Goal: Information Seeking & Learning: Learn about a topic

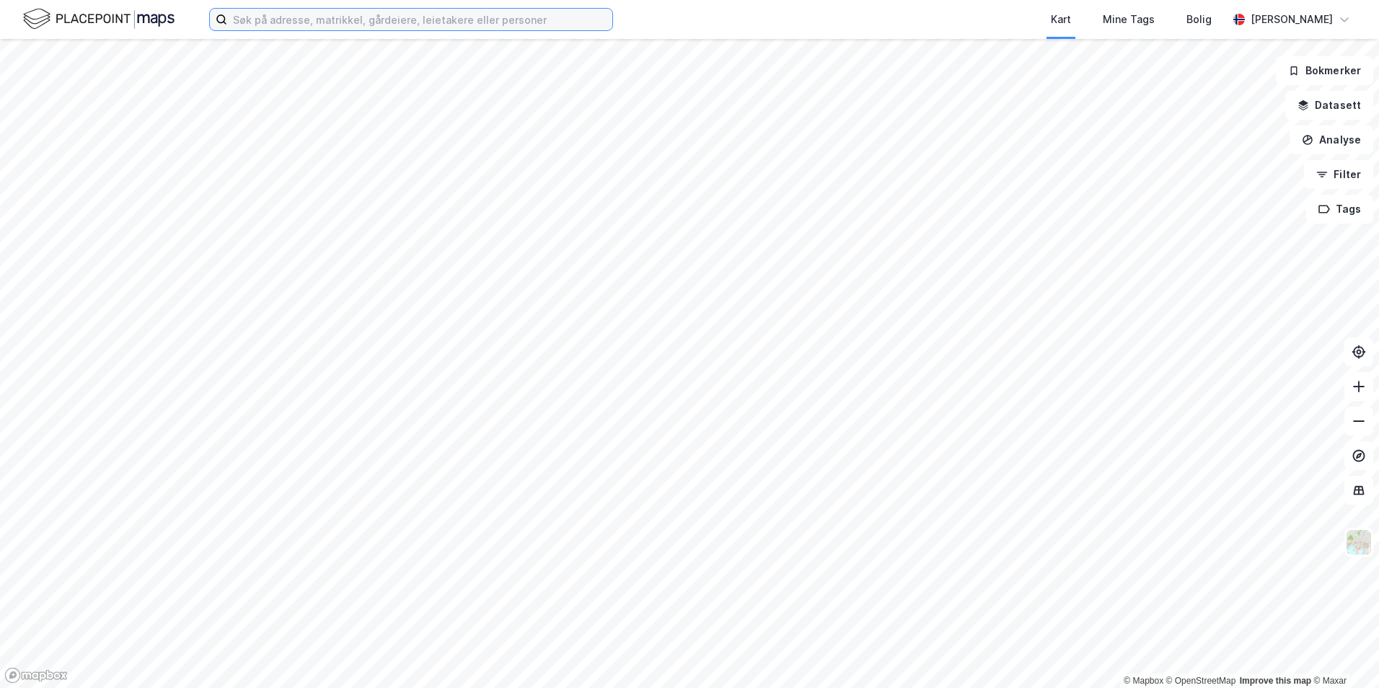
click at [281, 21] on input at bounding box center [419, 20] width 385 height 22
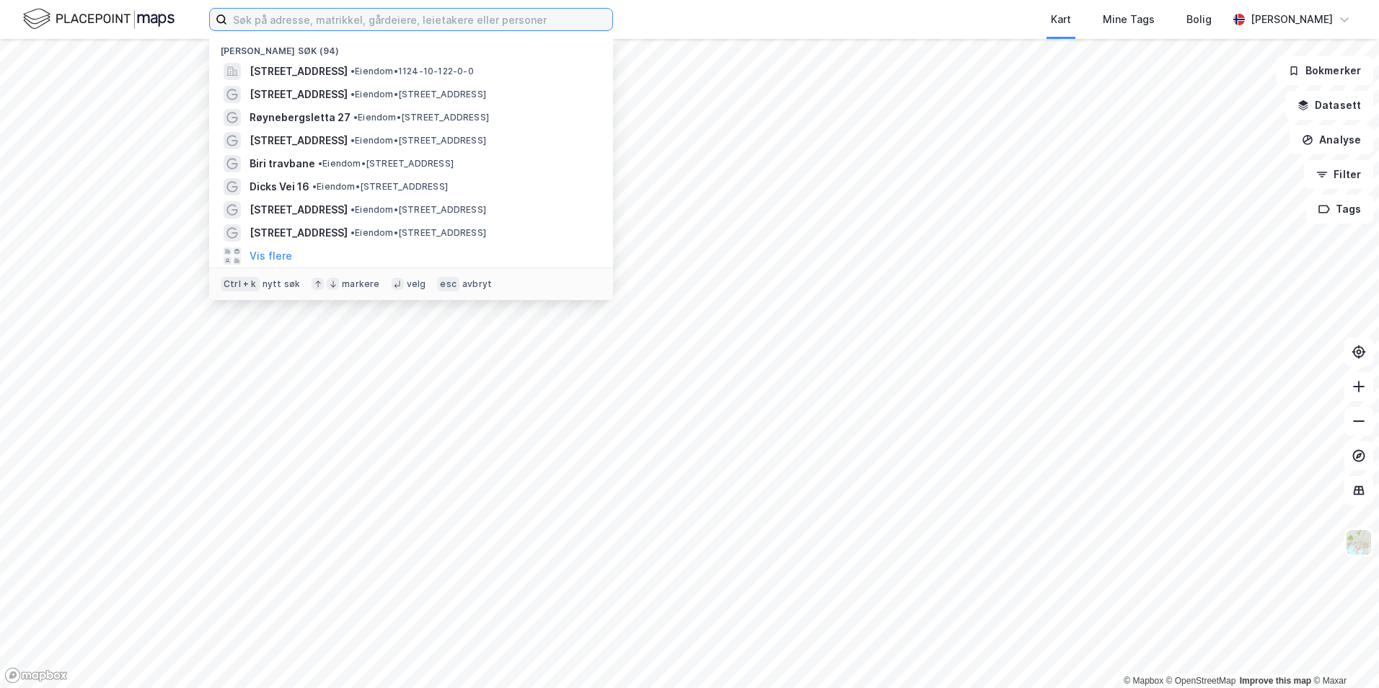
paste input "Skrivergårdskogen 8"
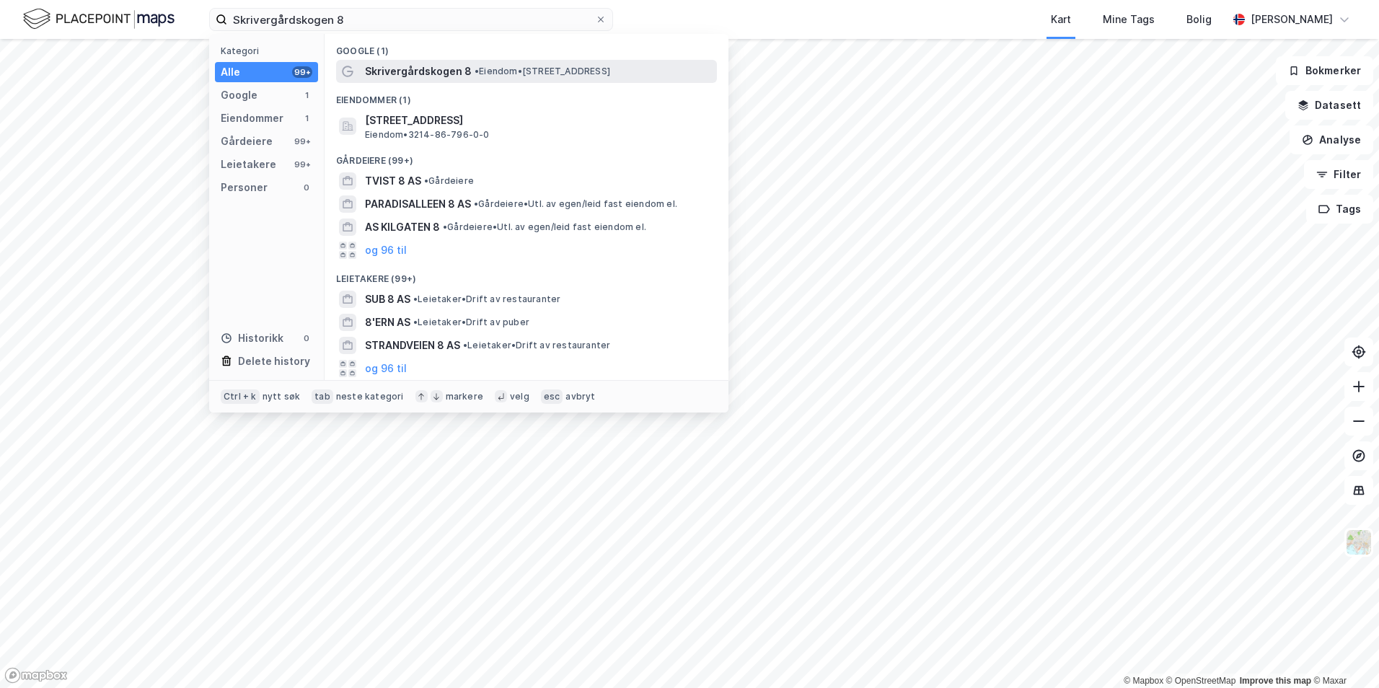
click at [449, 70] on span "Skrivergårdskogen 8" at bounding box center [418, 71] width 107 height 17
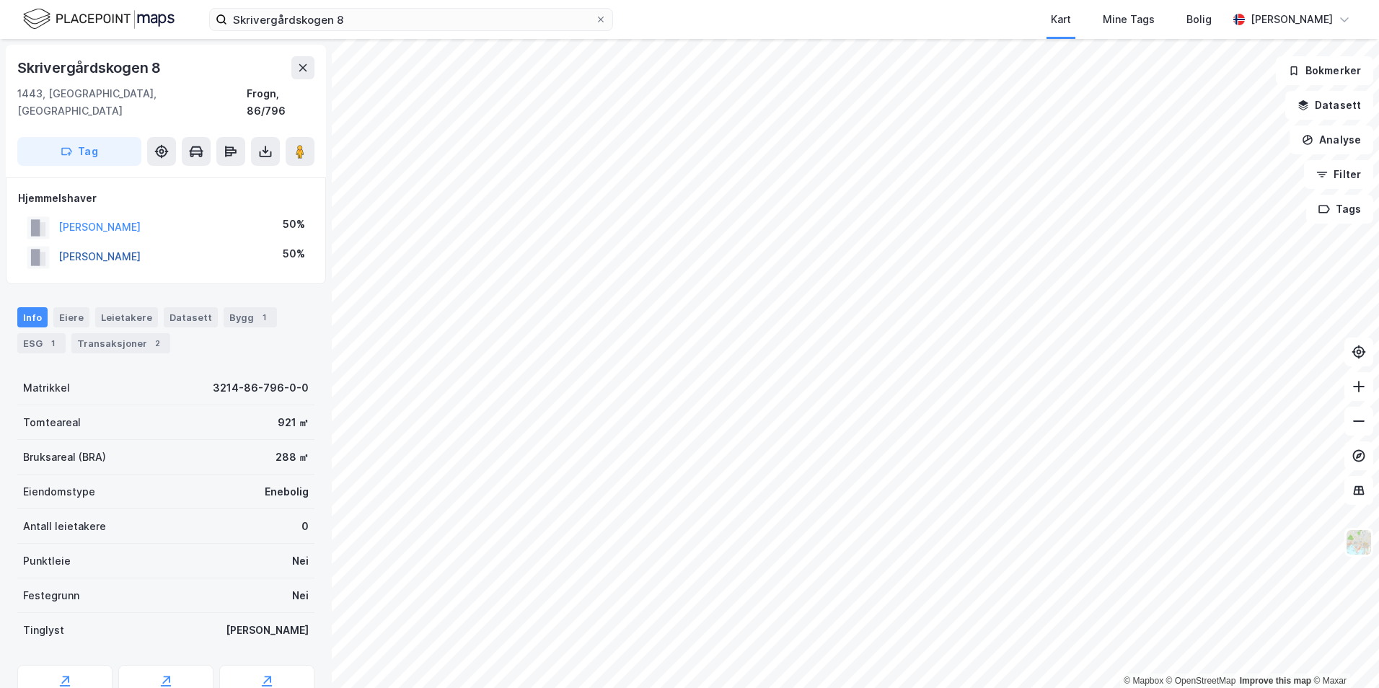
click at [0, 0] on button "[PERSON_NAME]" at bounding box center [0, 0] width 0 height 0
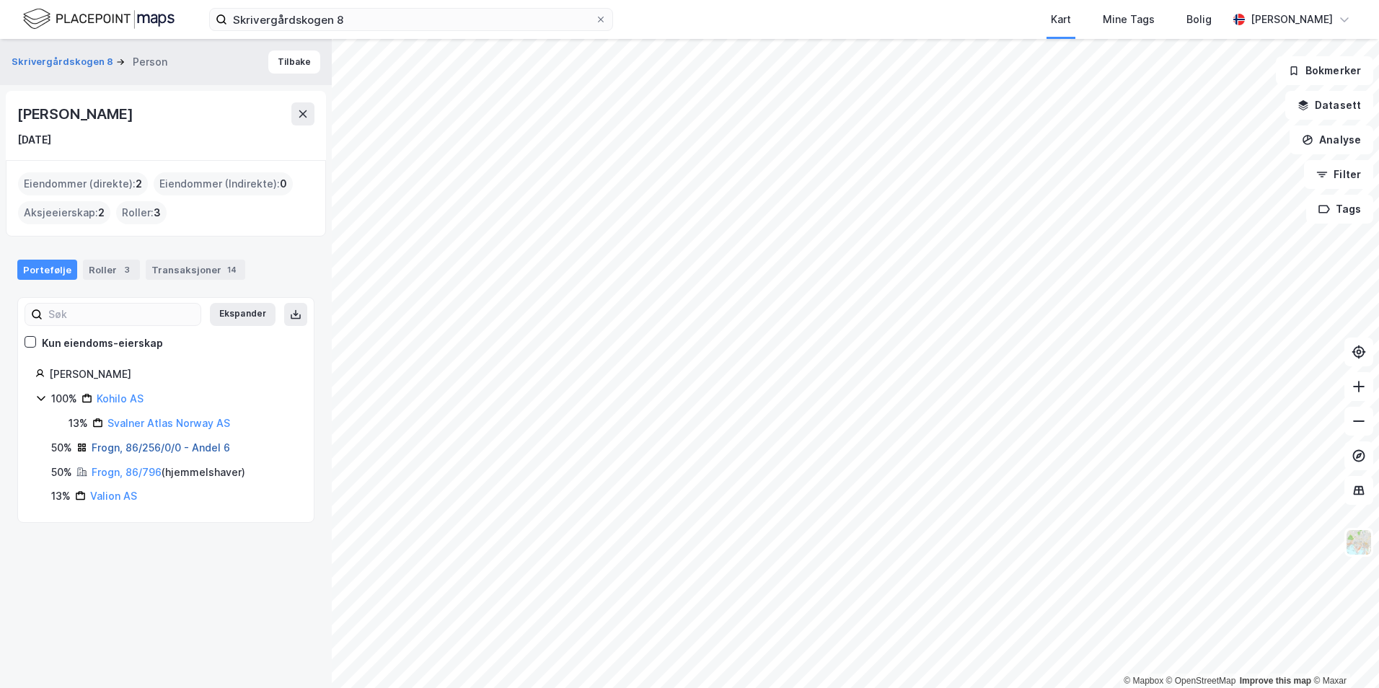
click at [141, 444] on link "Frogn, 86/256/0/0 - Andel 6" at bounding box center [161, 448] width 139 height 12
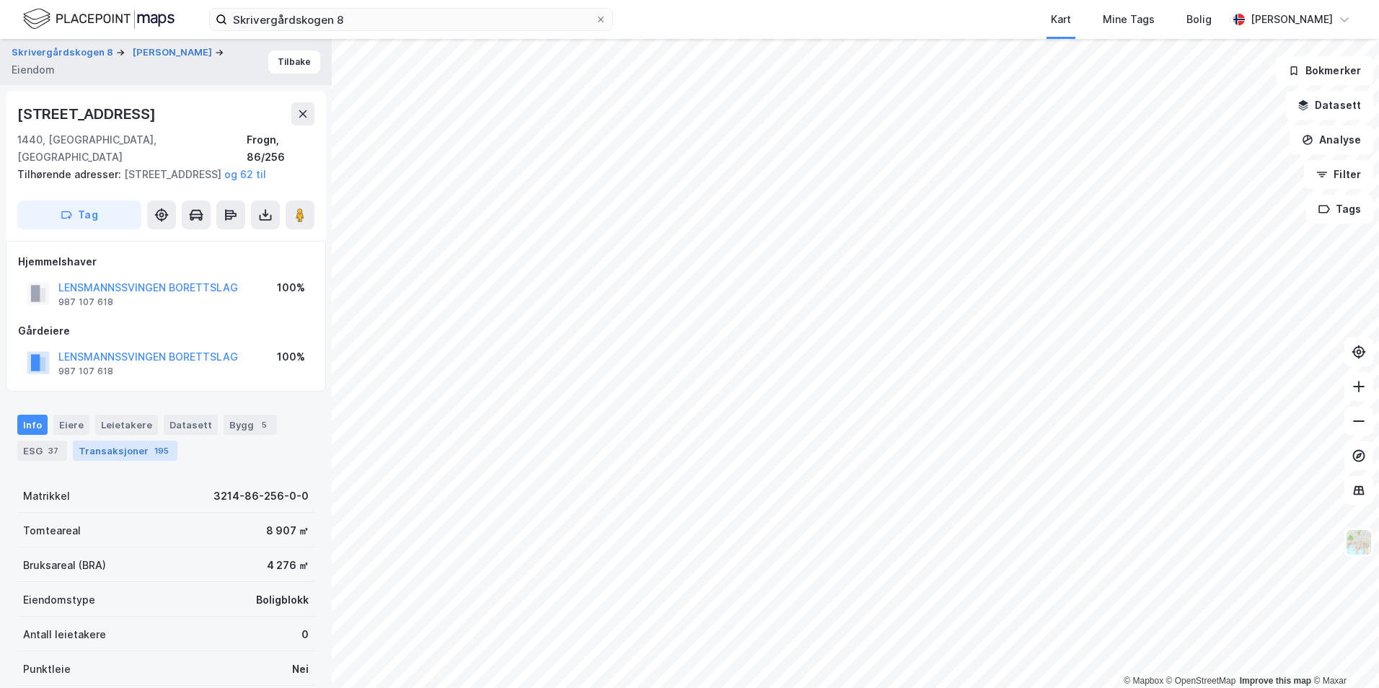
click at [136, 449] on div "Transaksjoner 195" at bounding box center [125, 451] width 105 height 20
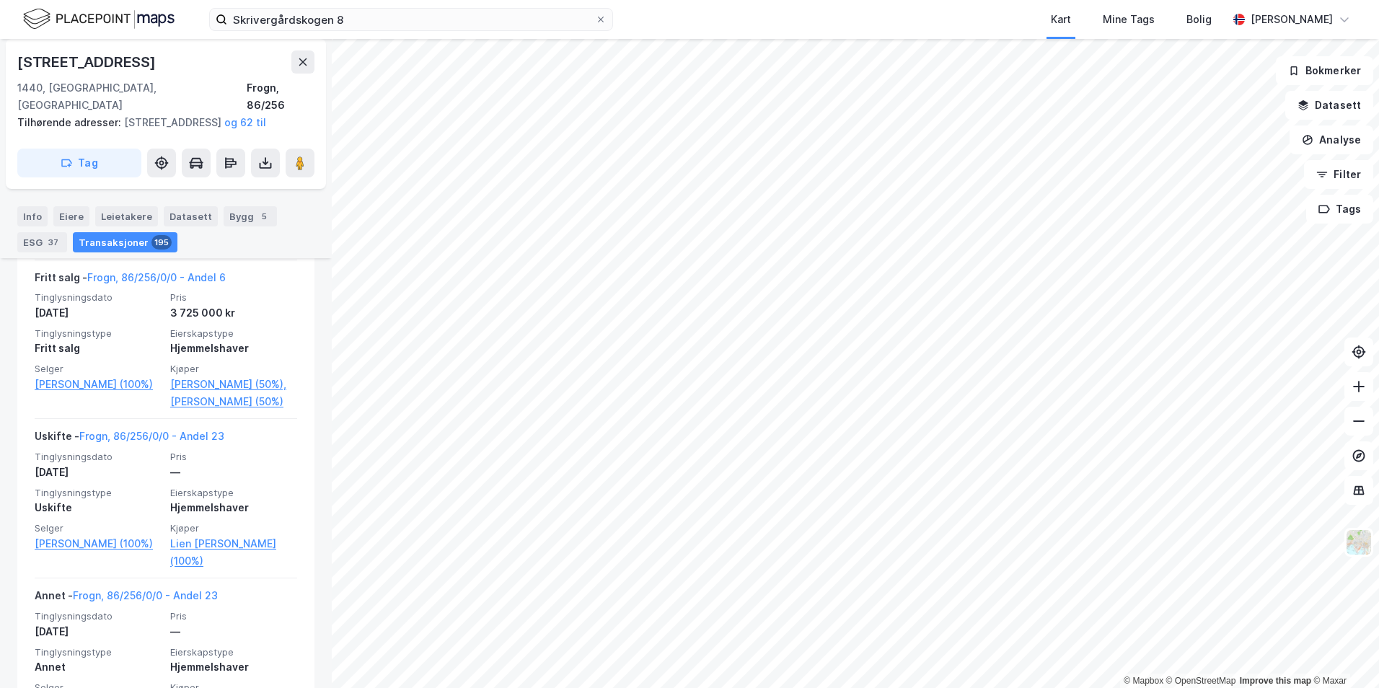
scroll to position [2886, 0]
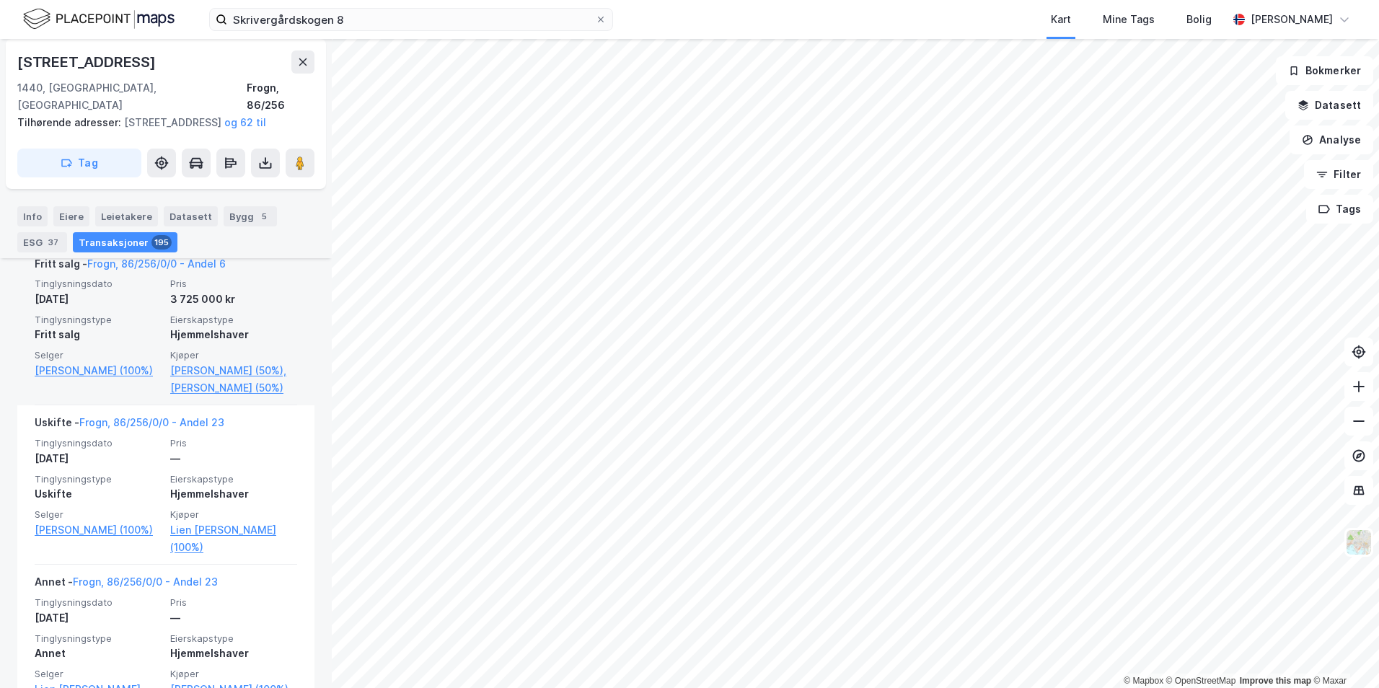
click at [213, 308] on div "3 725 000 kr" at bounding box center [233, 299] width 127 height 17
click at [200, 308] on div "3 725 000 kr" at bounding box center [233, 299] width 127 height 17
click at [190, 326] on span "Eierskapstype" at bounding box center [233, 320] width 127 height 12
drag, startPoint x: 190, startPoint y: 418, endPoint x: 162, endPoint y: 434, distance: 32.7
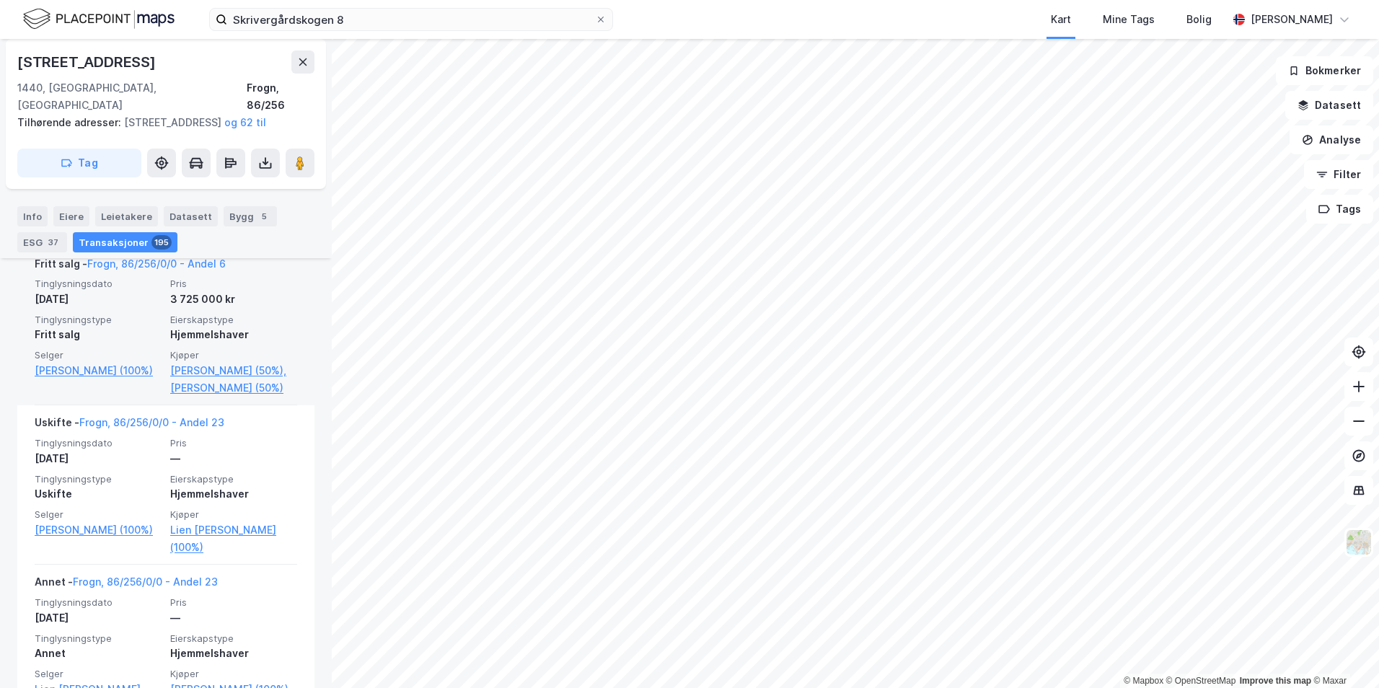
click at [162, 396] on div "Tinglysningsdato [DATE] Pris 3 725 000 kr Tinglysningstype Fritt salg Eierskaps…" at bounding box center [166, 337] width 263 height 118
click at [135, 396] on div "Tinglysningsdato [DATE] Pris 3 725 000 kr Tinglysningstype Fritt salg Eierskaps…" at bounding box center [166, 337] width 263 height 118
click at [154, 343] on div "Fritt salg" at bounding box center [98, 334] width 127 height 17
drag, startPoint x: 123, startPoint y: 398, endPoint x: 125, endPoint y: 429, distance: 31.8
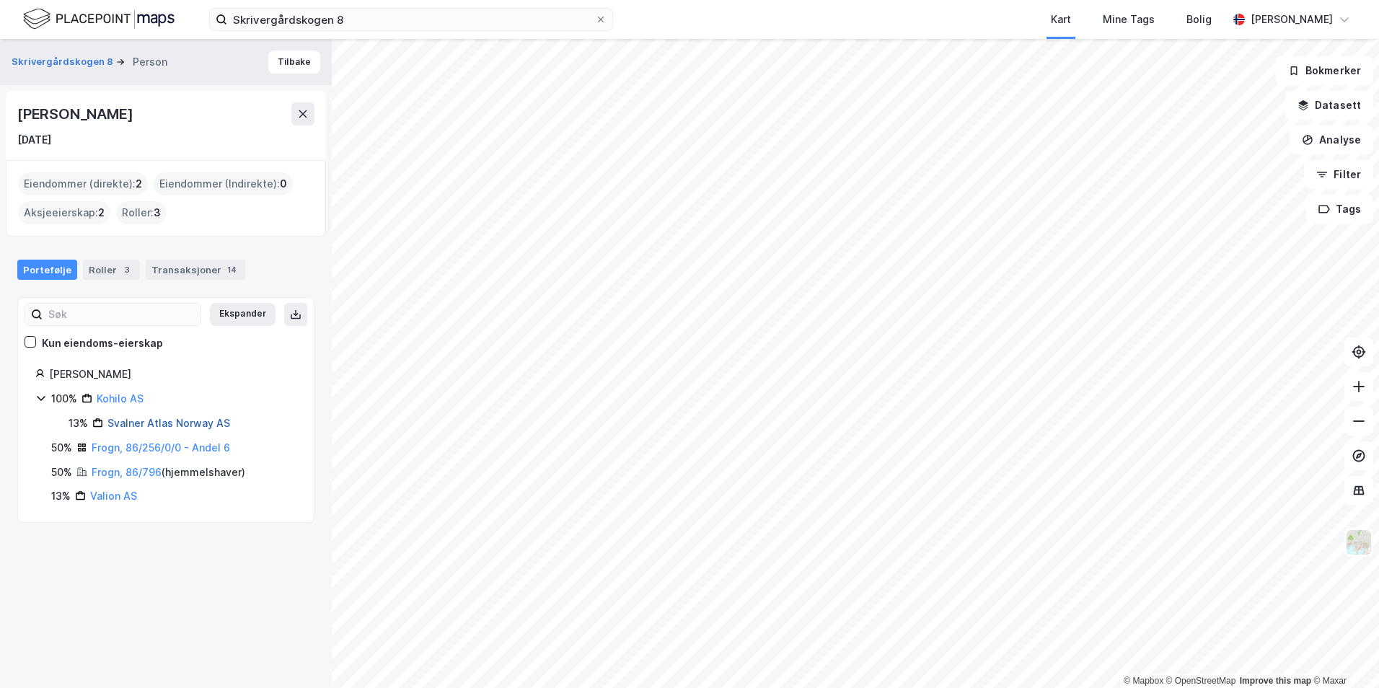
click at [136, 417] on link "Svalner Atlas Norway AS" at bounding box center [168, 423] width 123 height 12
click at [103, 470] on link "Frogn, 86/796" at bounding box center [127, 472] width 70 height 12
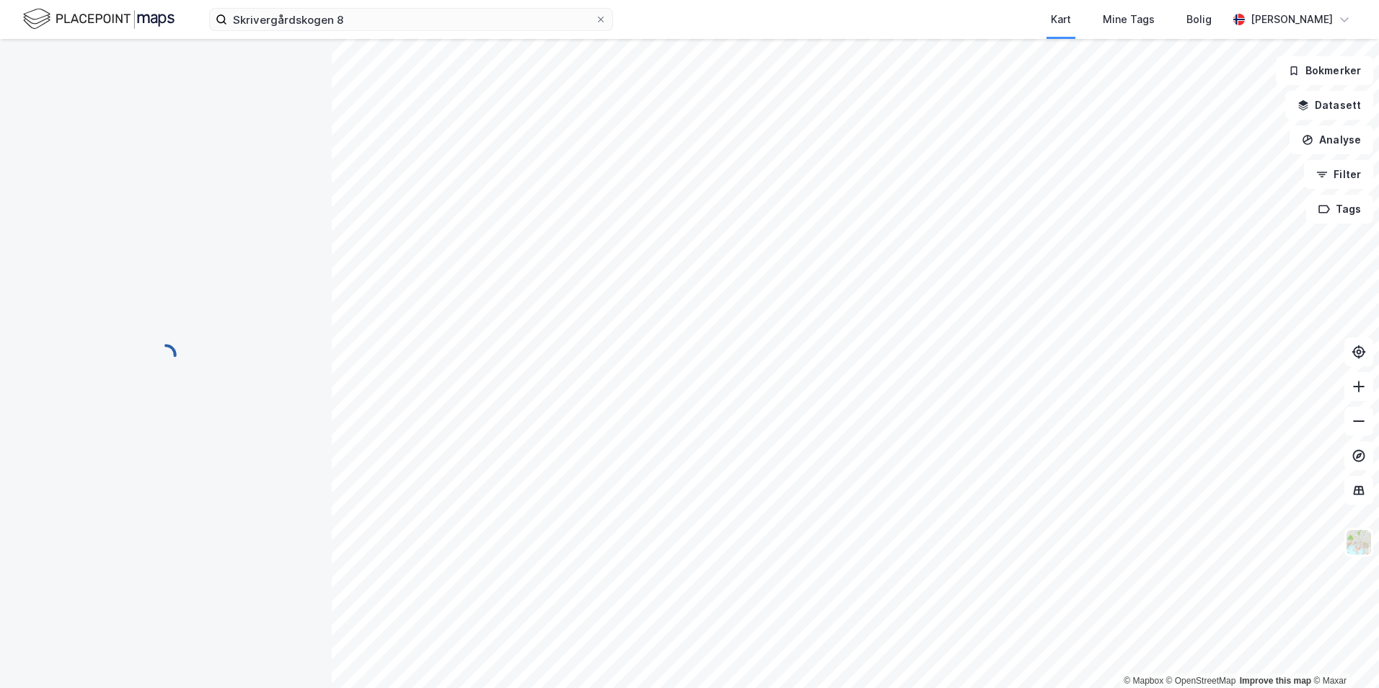
scroll to position [111, 0]
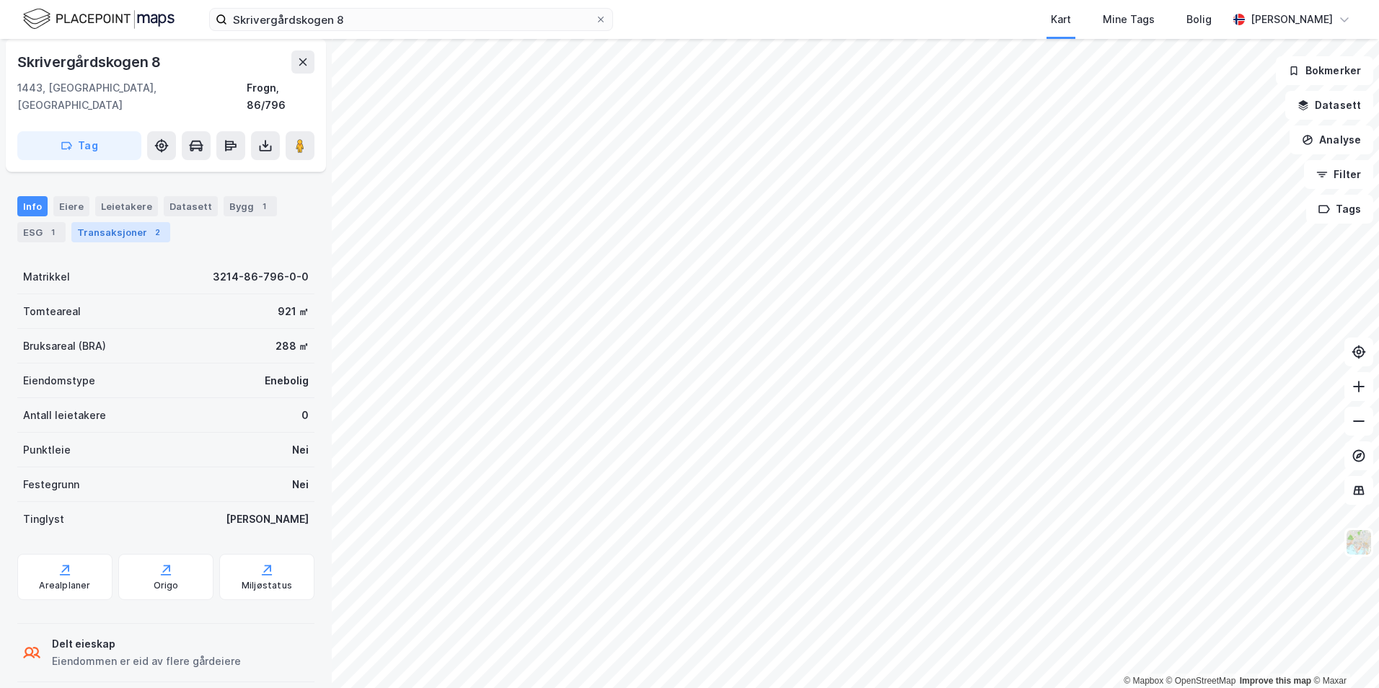
click at [93, 222] on div "Transaksjoner 2" at bounding box center [120, 232] width 99 height 20
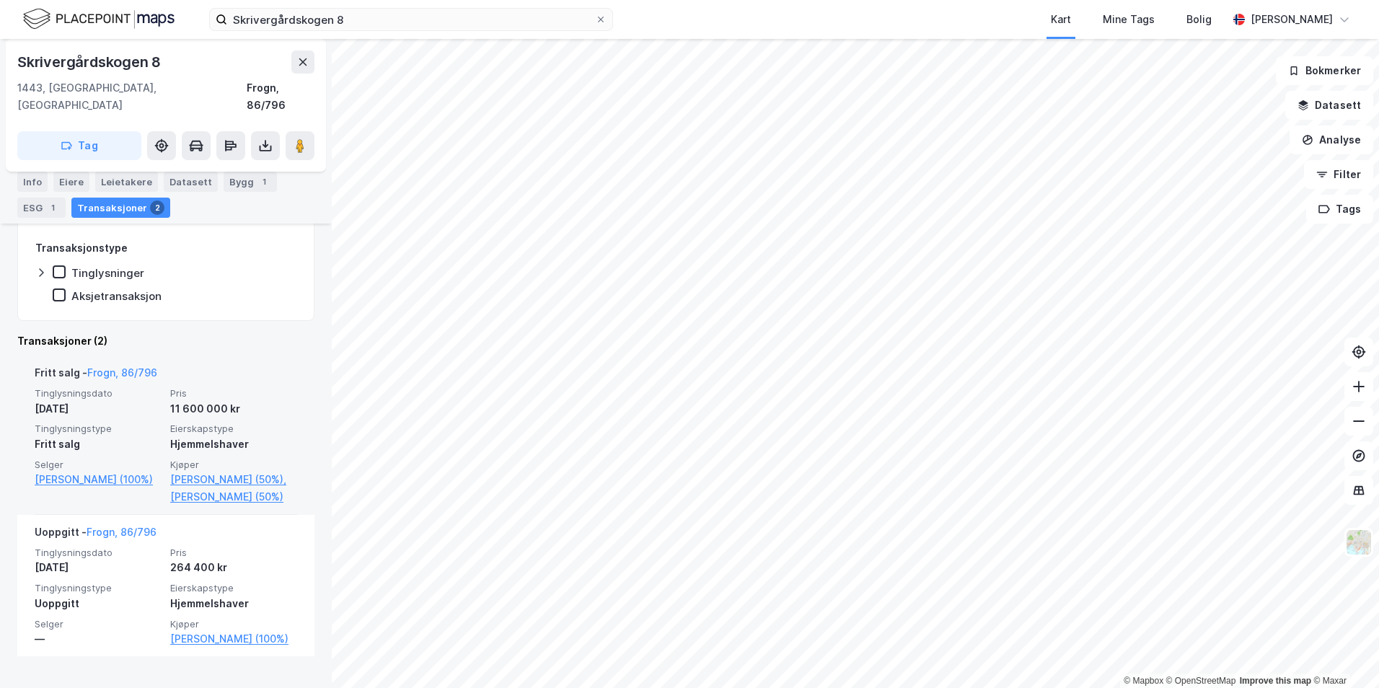
scroll to position [288, 0]
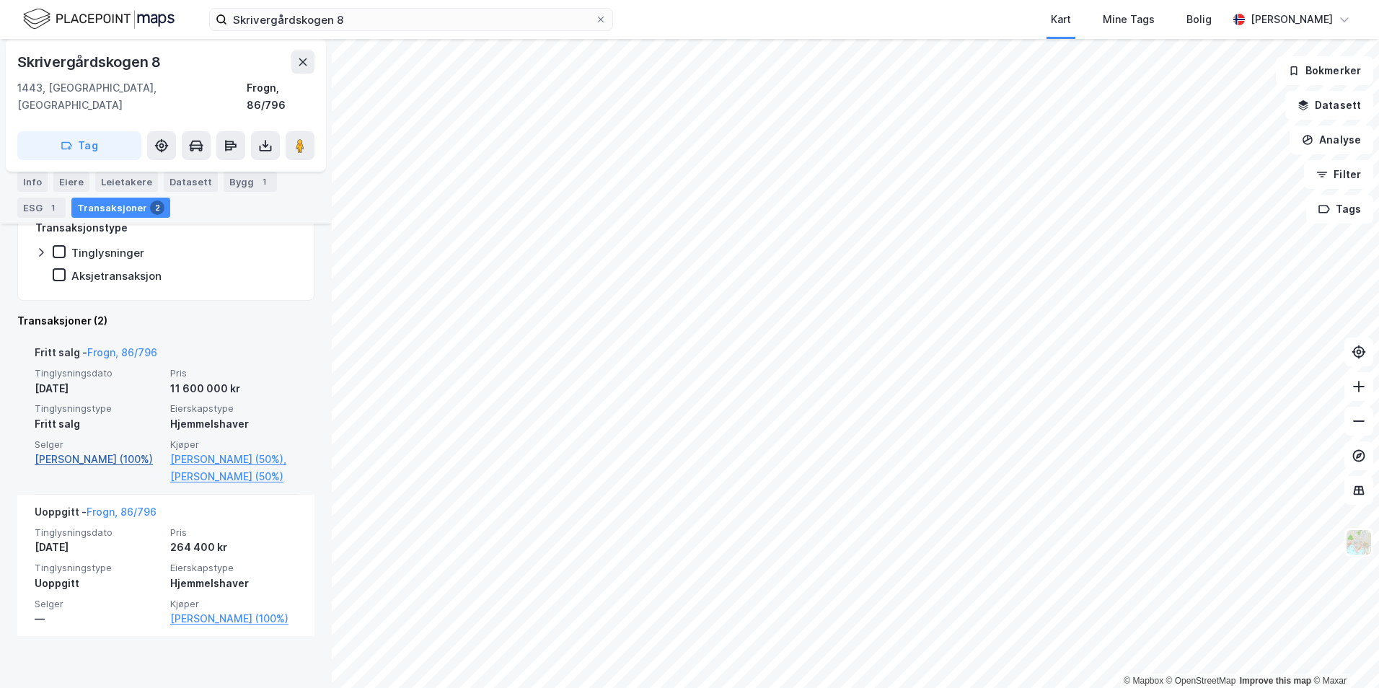
click at [84, 460] on link "[PERSON_NAME] (100%)" at bounding box center [98, 459] width 127 height 17
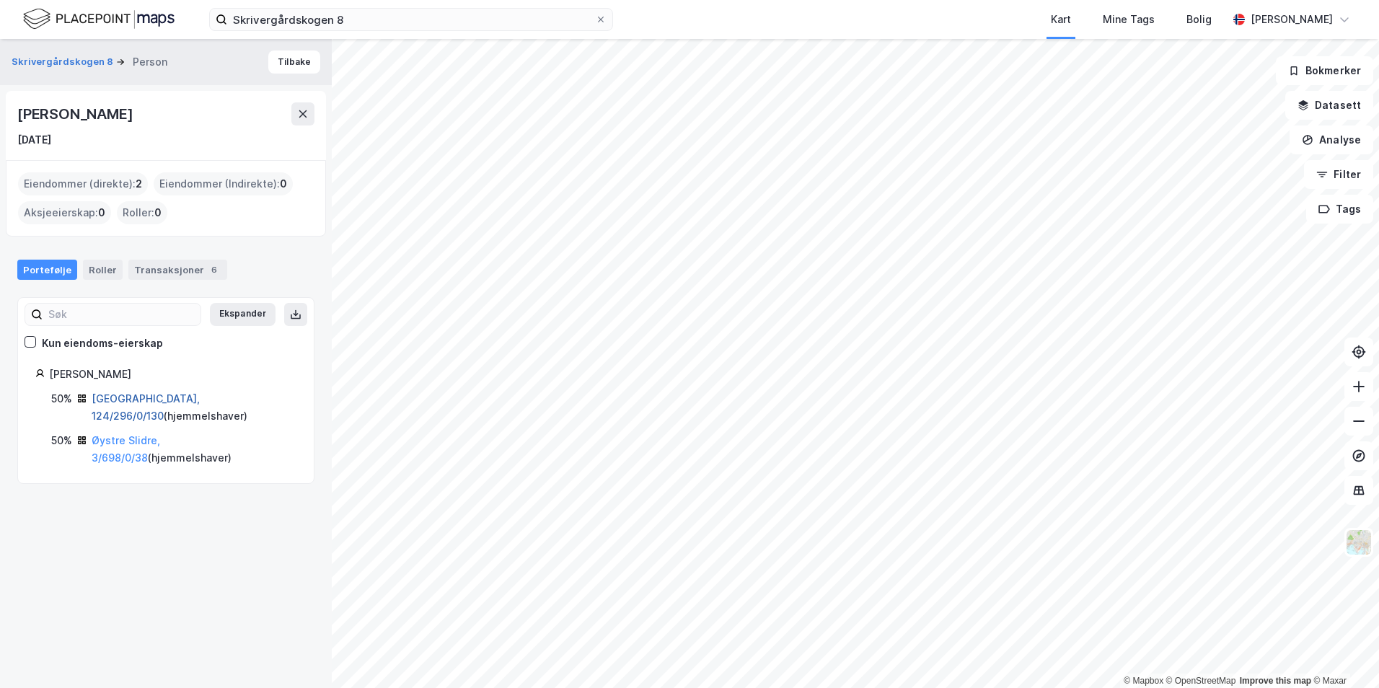
click at [135, 400] on link "[GEOGRAPHIC_DATA], 124/296/0/130" at bounding box center [146, 407] width 108 height 30
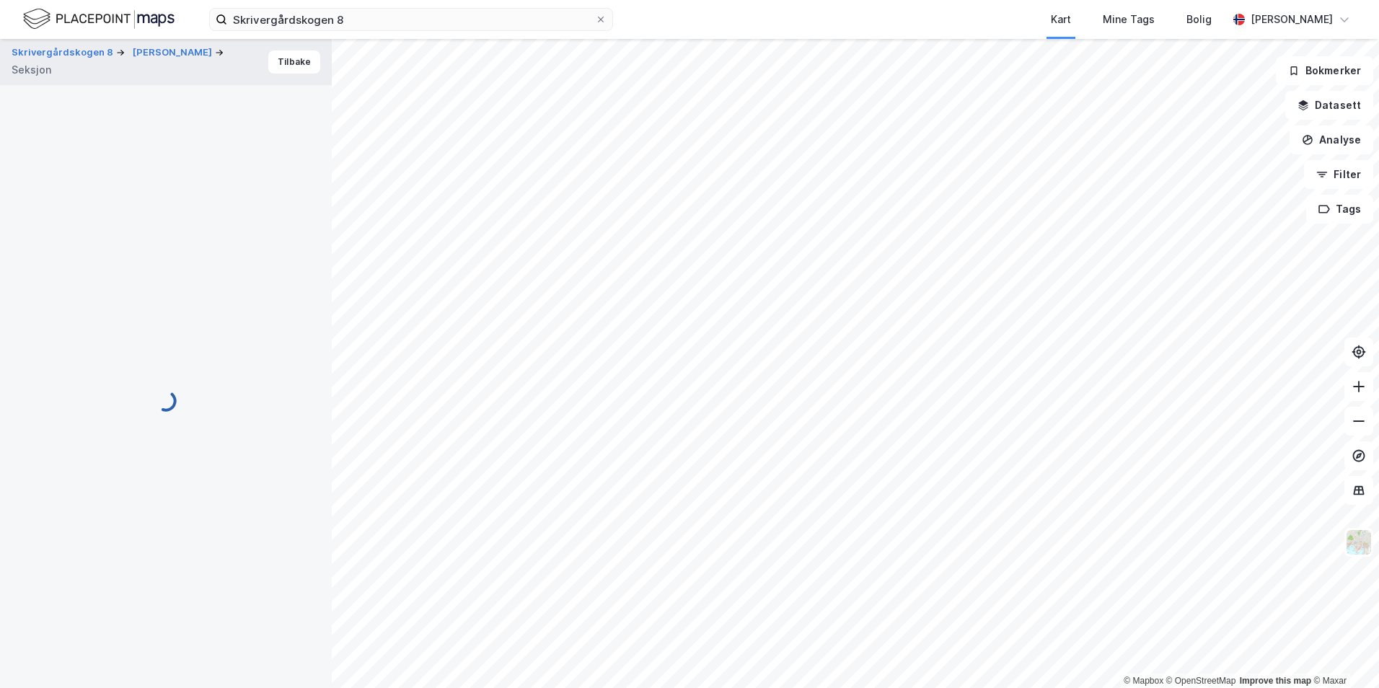
scroll to position [288, 0]
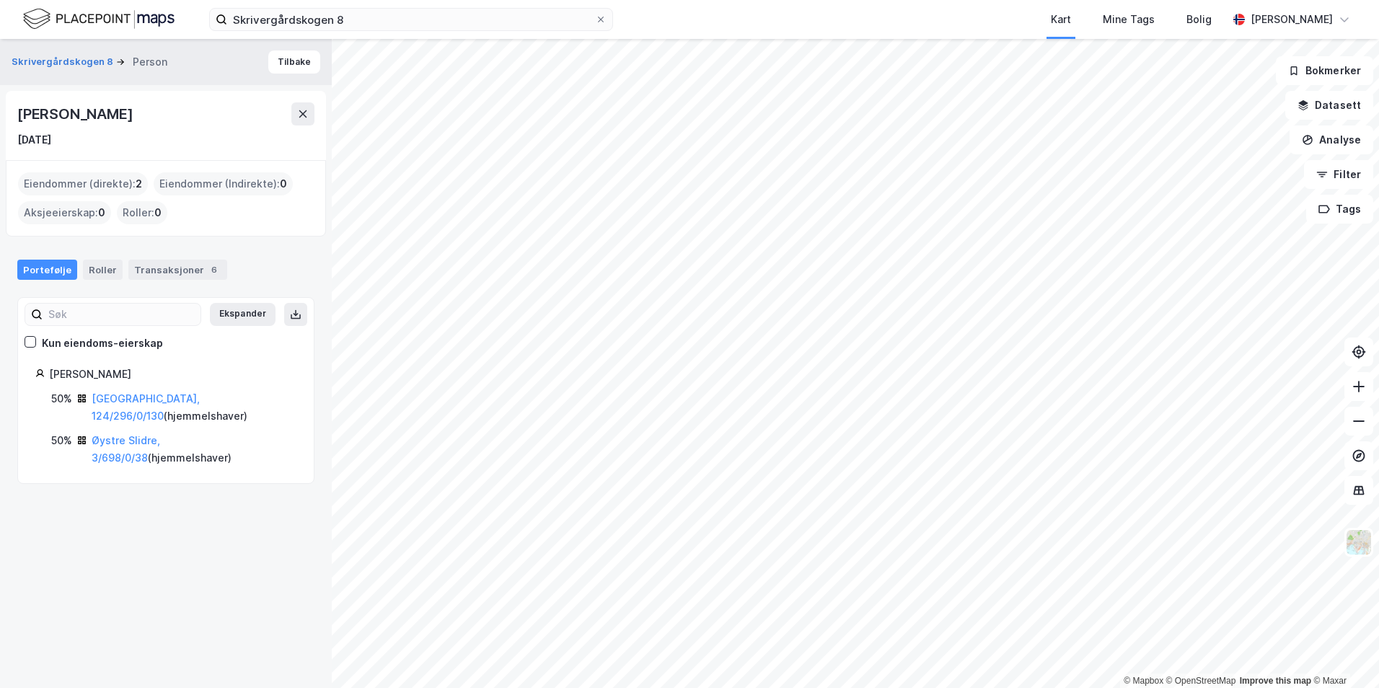
drag, startPoint x: 227, startPoint y: 394, endPoint x: 276, endPoint y: 366, distance: 56.6
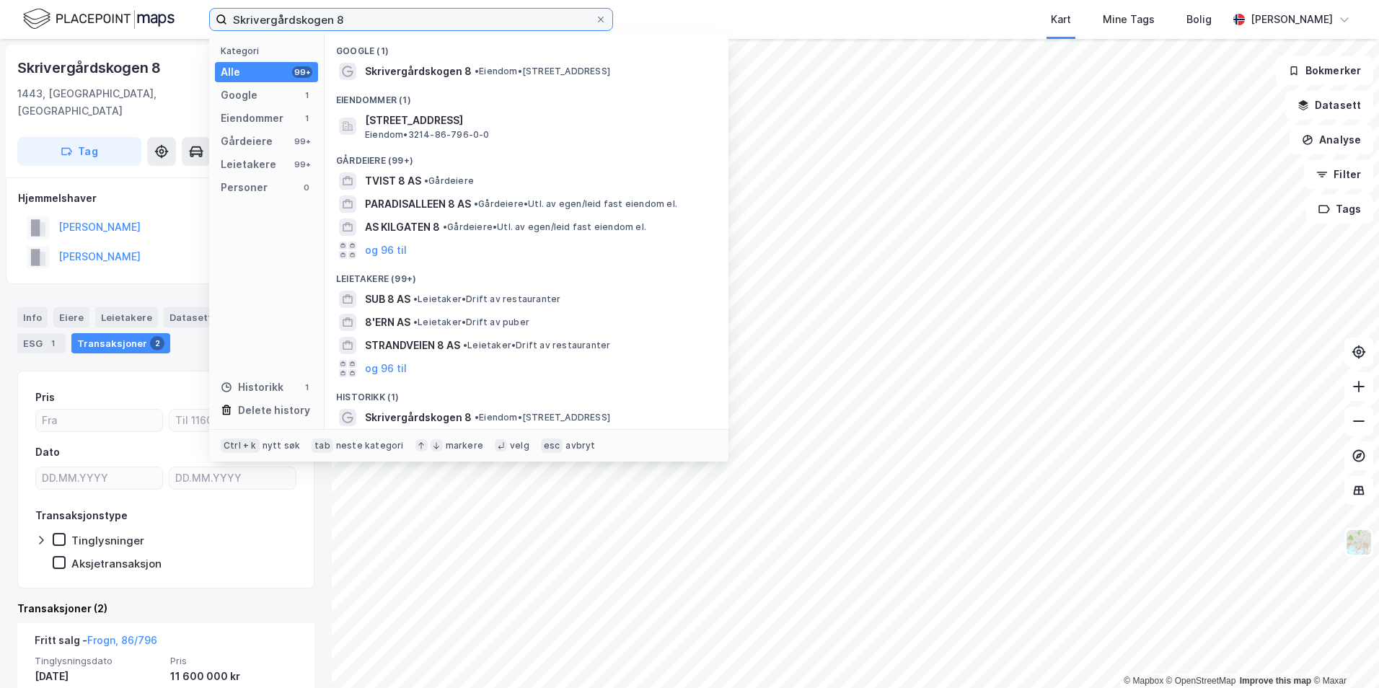
click at [301, 14] on input "Skrivergårdskogen 8" at bounding box center [411, 20] width 368 height 22
paste input "[STREET_ADDRESS],"
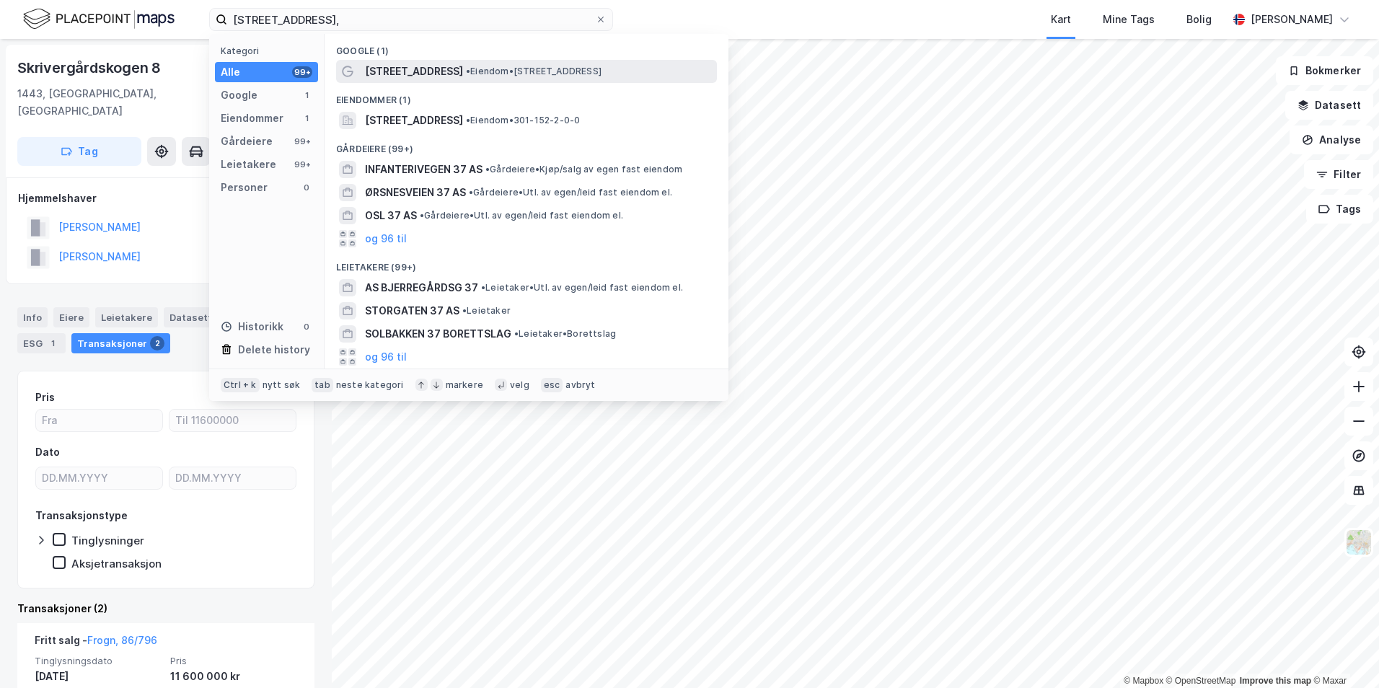
click at [421, 63] on span "[STREET_ADDRESS]" at bounding box center [414, 71] width 98 height 17
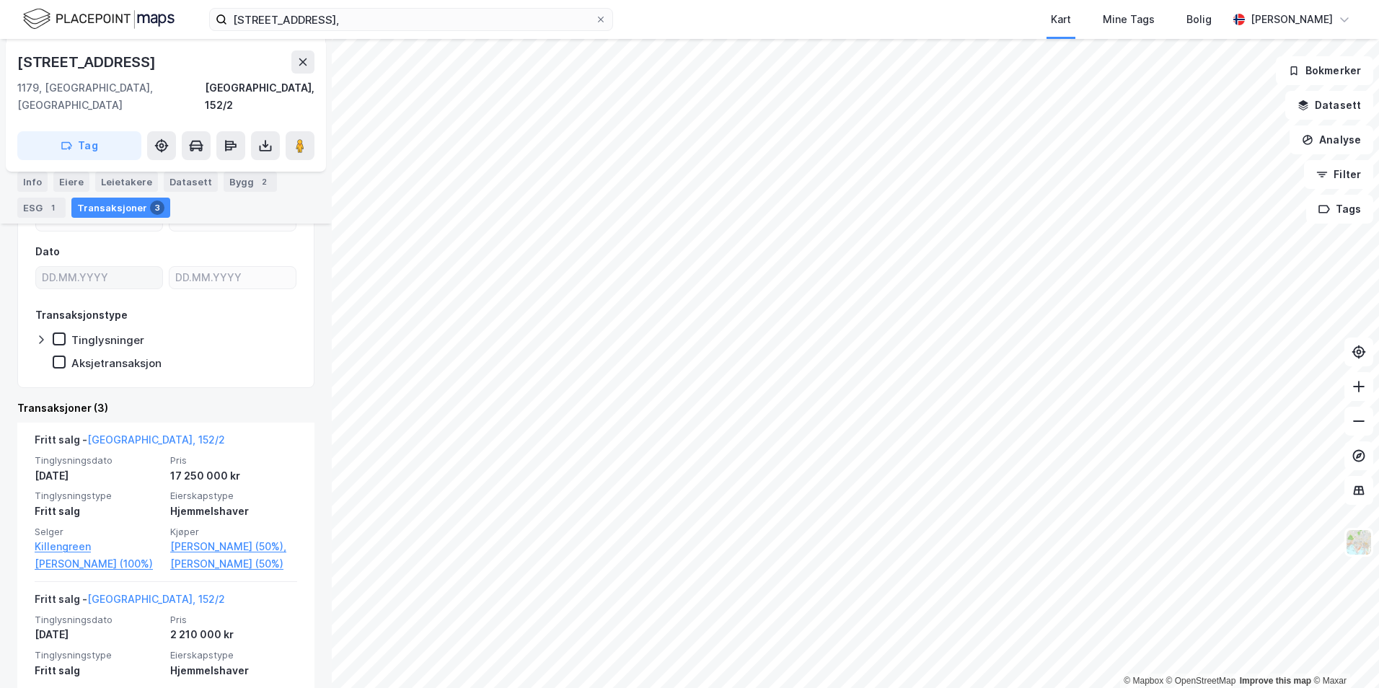
scroll to position [216, 0]
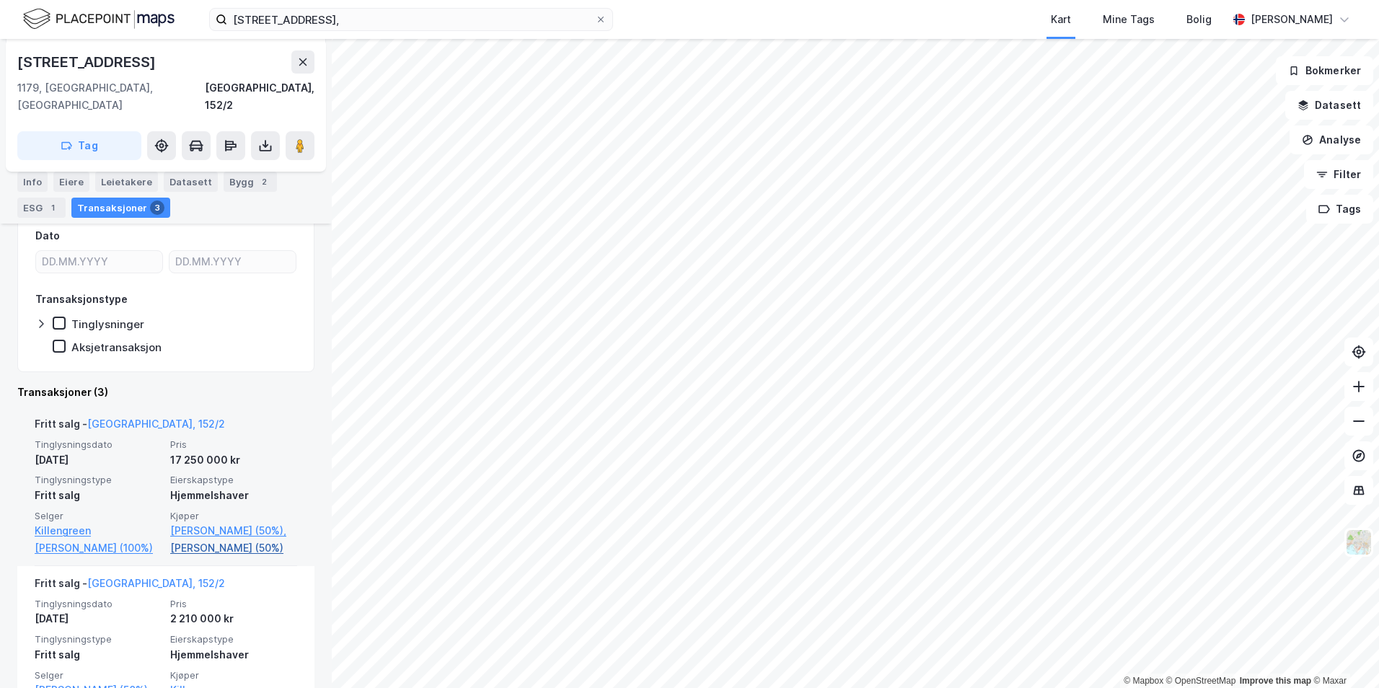
click at [234, 553] on link "[PERSON_NAME] (50%)" at bounding box center [233, 548] width 127 height 17
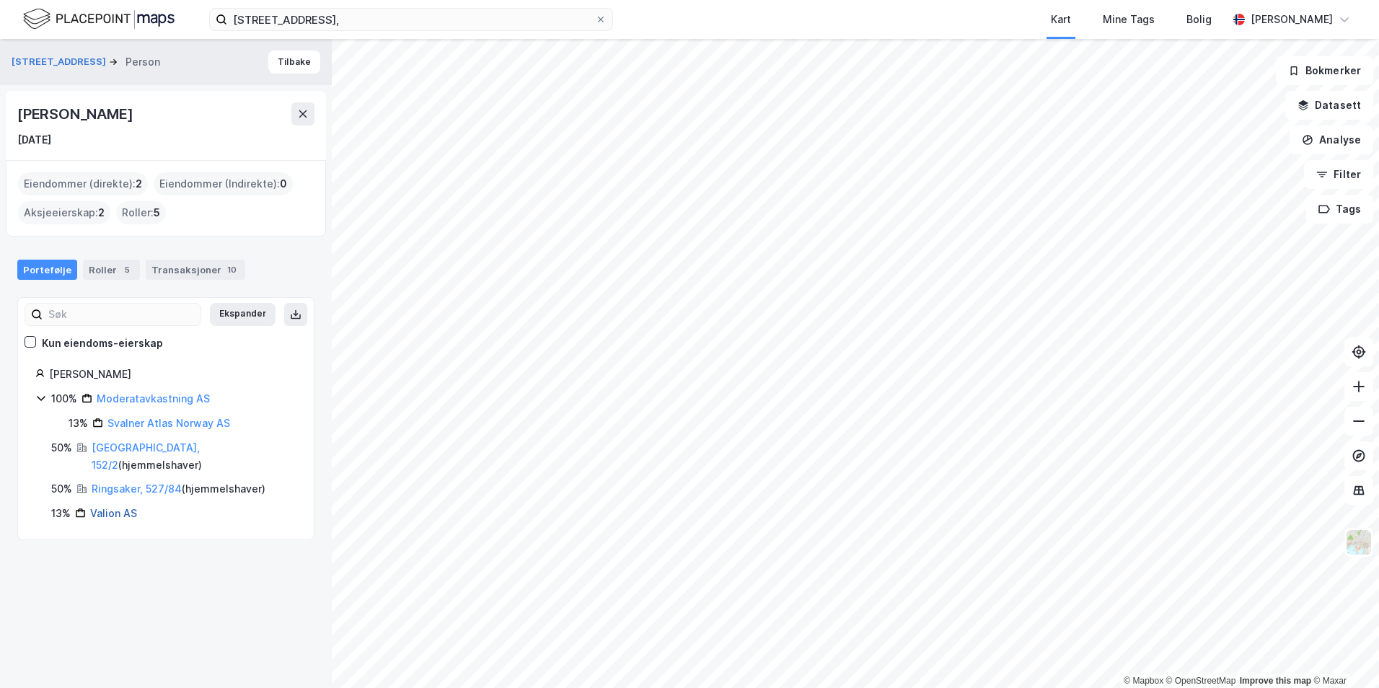
click at [104, 507] on link "Valion AS" at bounding box center [113, 513] width 47 height 12
click at [142, 483] on link "Ringsaker, 527/84" at bounding box center [137, 489] width 90 height 12
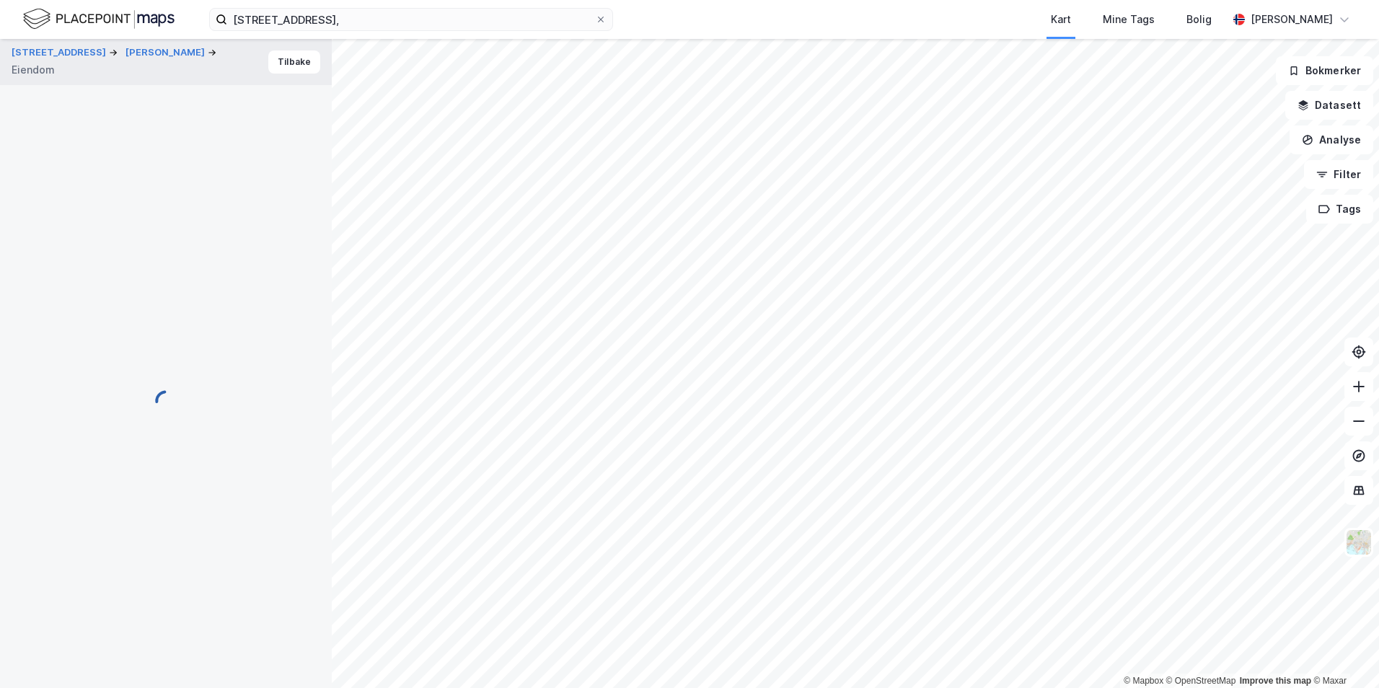
scroll to position [157, 0]
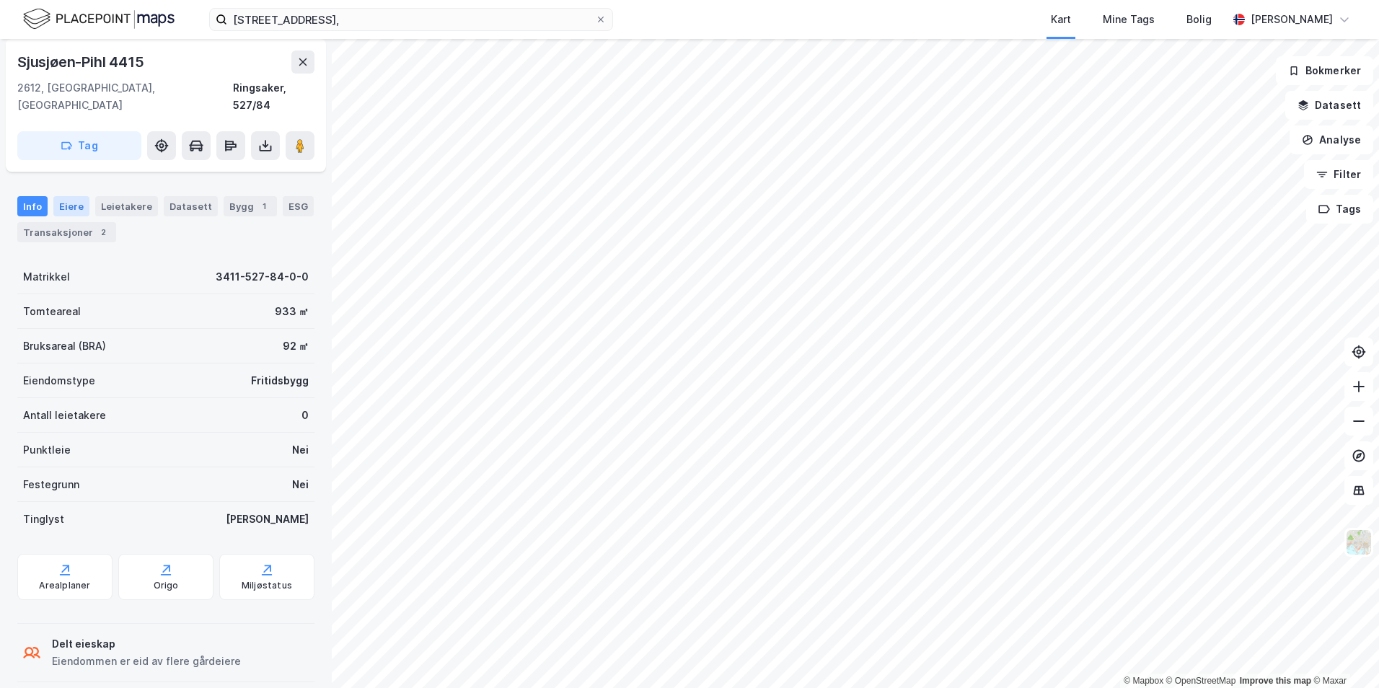
click at [66, 196] on div "Eiere" at bounding box center [71, 206] width 36 height 20
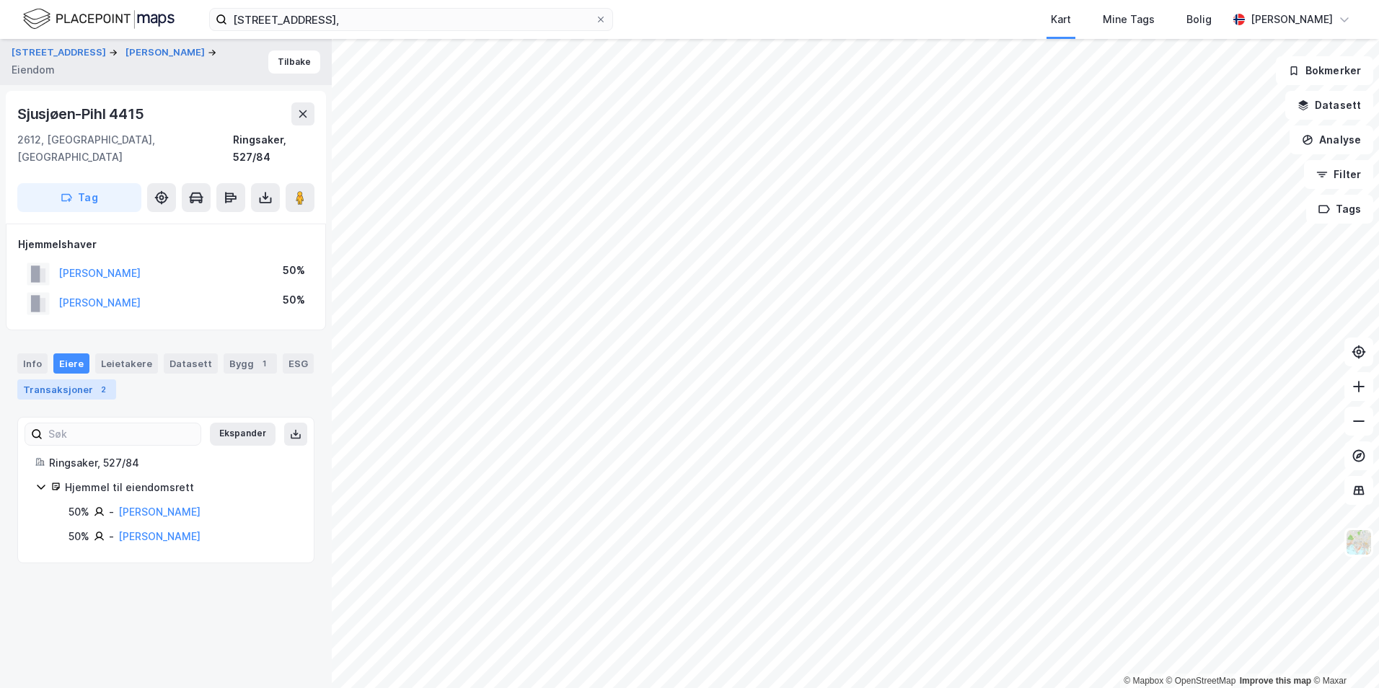
click at [86, 379] on div "Transaksjoner 2" at bounding box center [66, 389] width 99 height 20
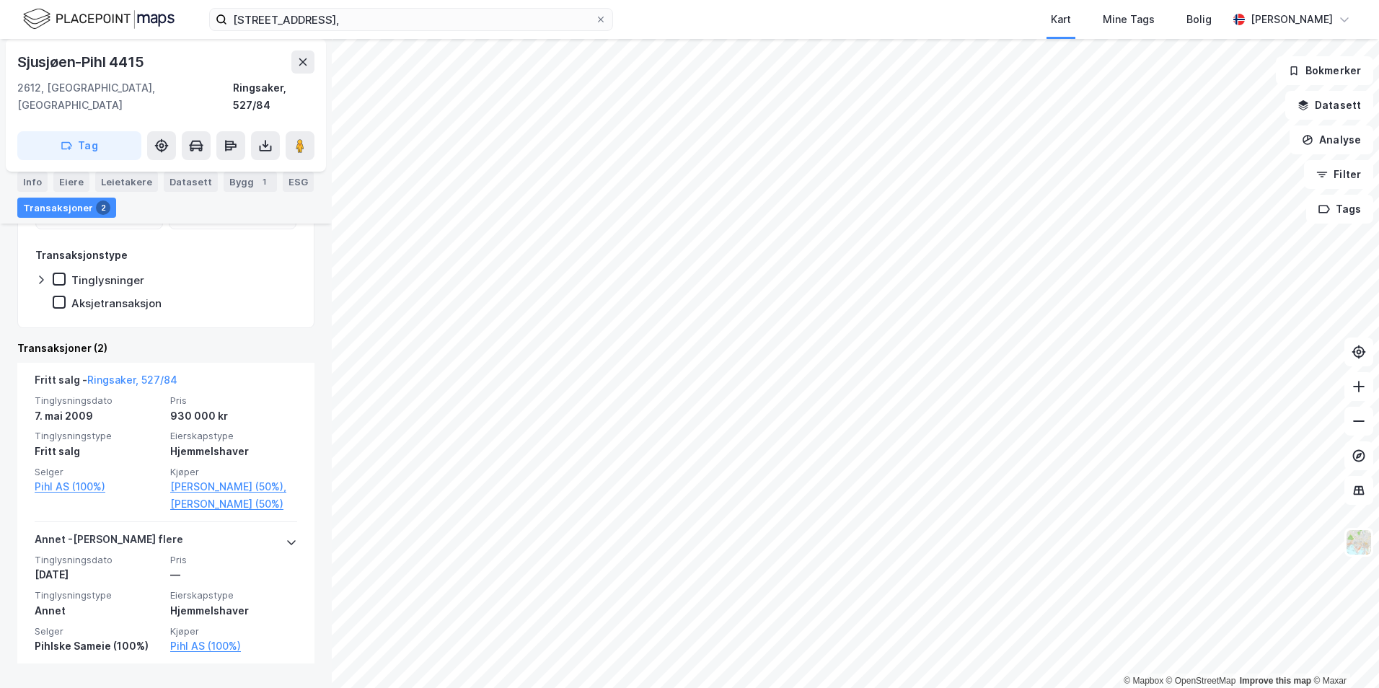
scroll to position [317, 0]
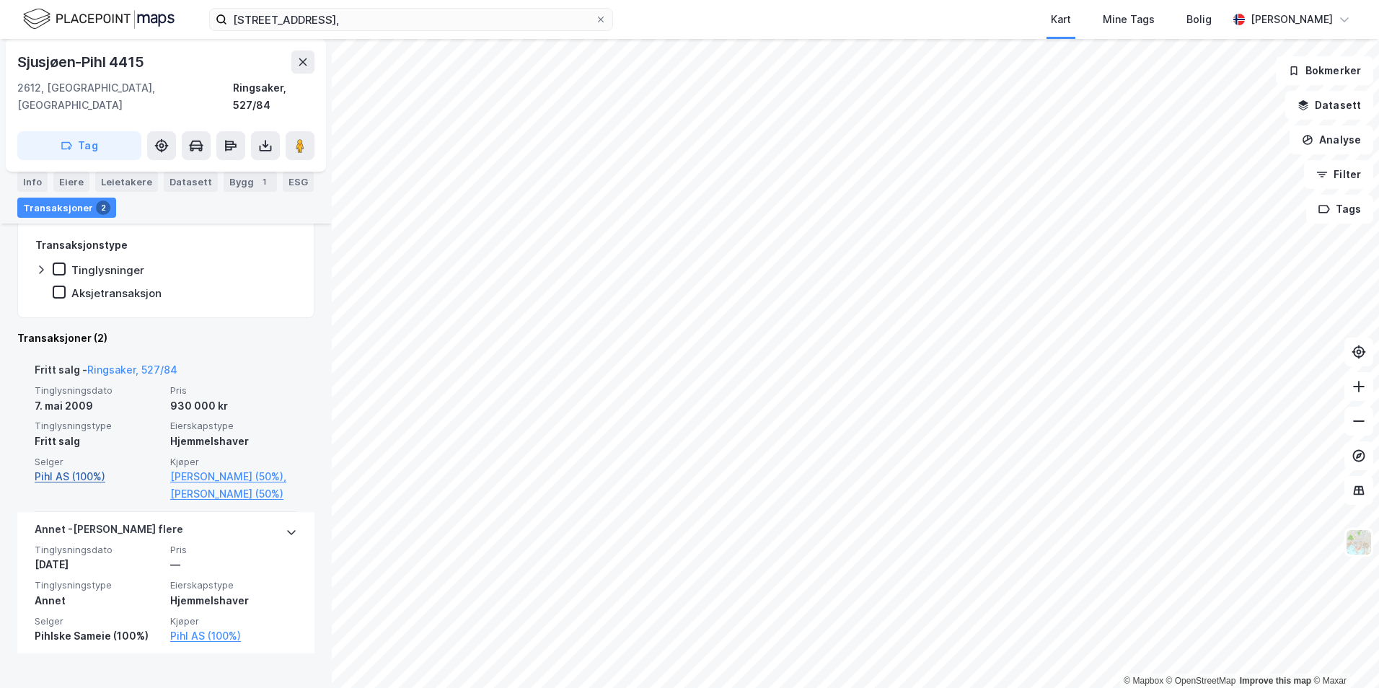
click at [55, 468] on link "Pihl AS (100%)" at bounding box center [98, 476] width 127 height 17
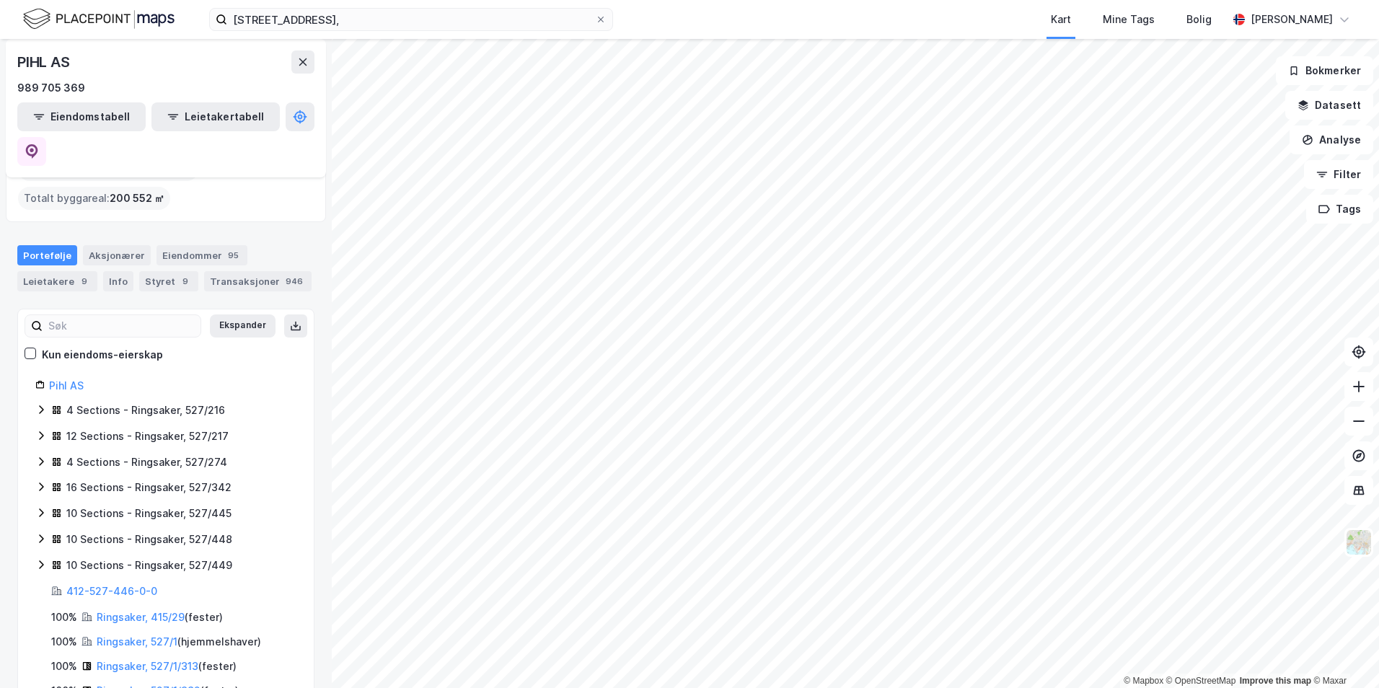
scroll to position [144, 0]
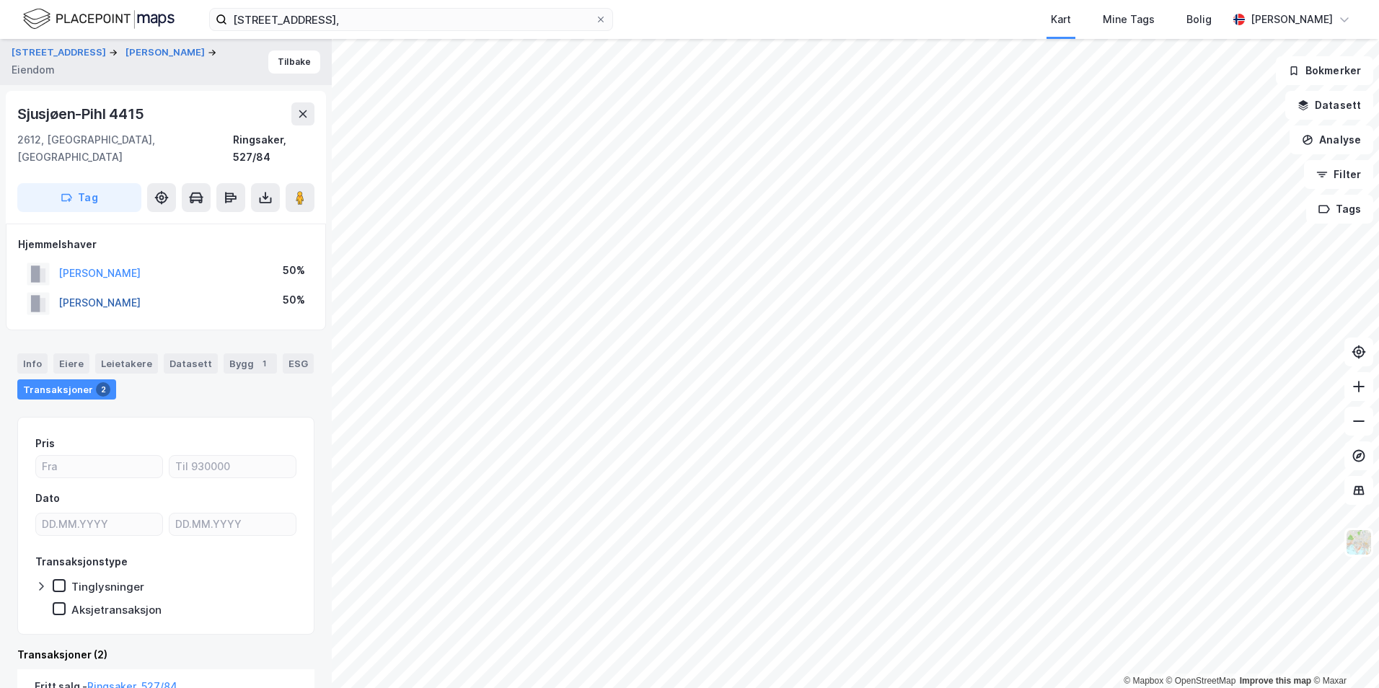
click at [0, 0] on button "[PERSON_NAME]" at bounding box center [0, 0] width 0 height 0
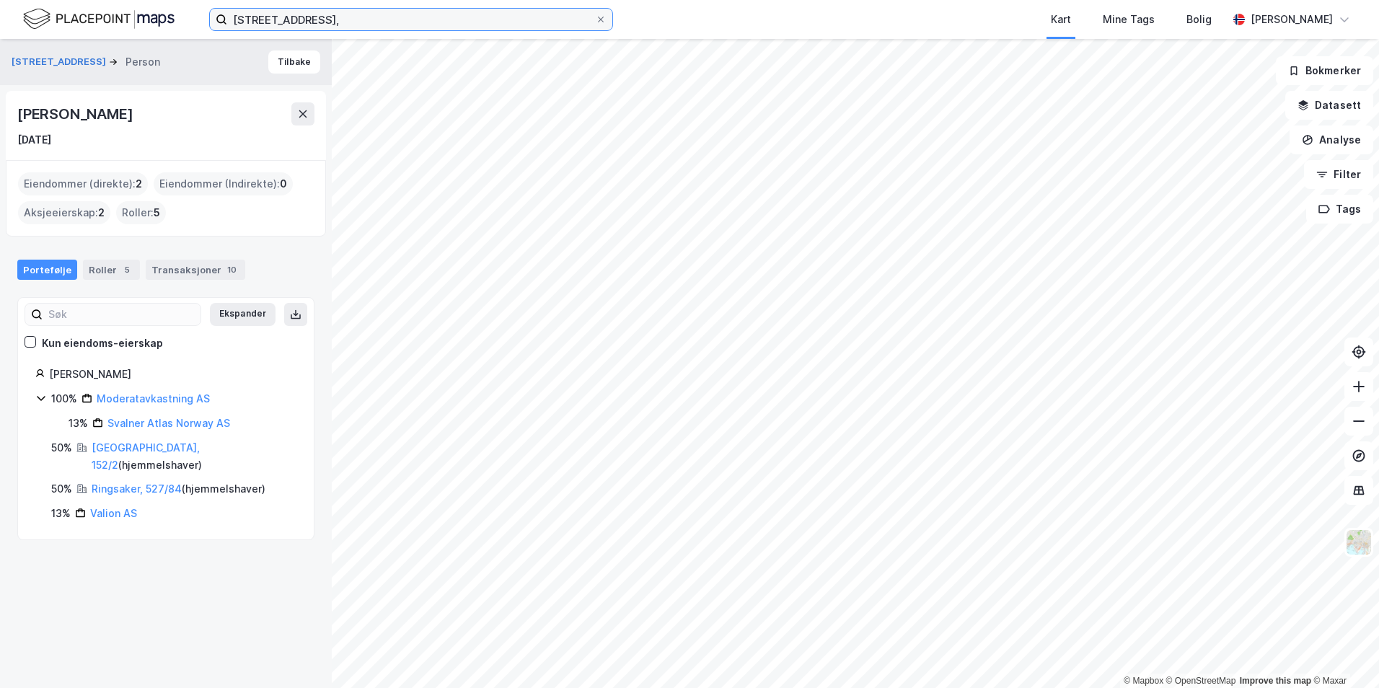
click at [311, 22] on input "[STREET_ADDRESS]," at bounding box center [411, 20] width 368 height 22
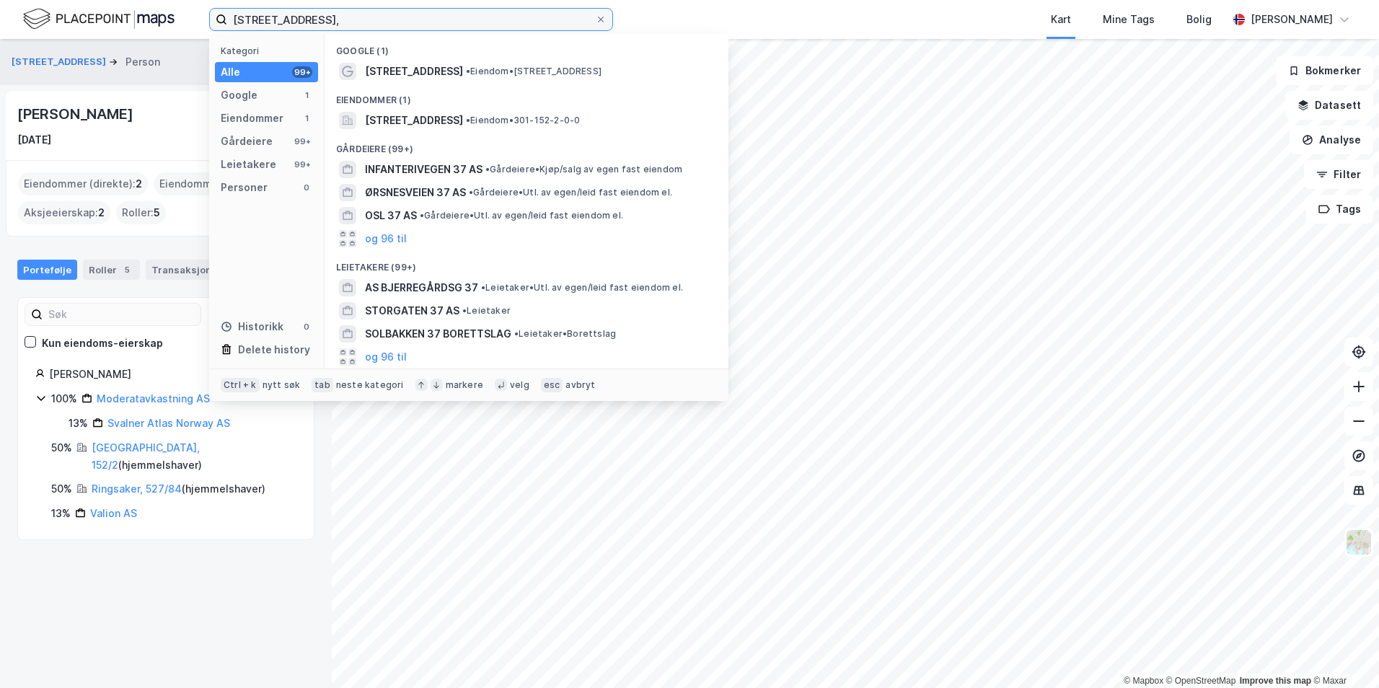
click at [311, 22] on input "[STREET_ADDRESS]," at bounding box center [411, 20] width 368 height 22
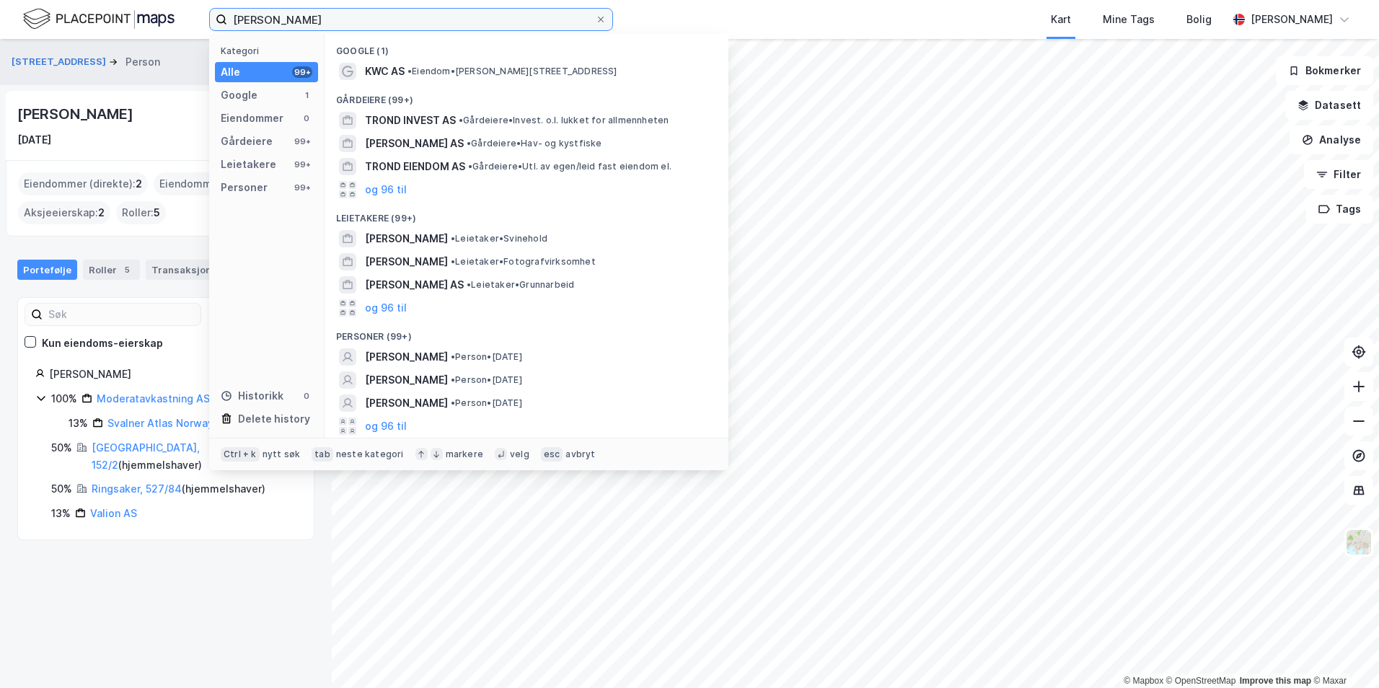
click at [457, 22] on input "[PERSON_NAME]" at bounding box center [411, 20] width 368 height 22
click at [459, 22] on input "[PERSON_NAME]" at bounding box center [411, 20] width 368 height 22
paste input "[STREET_ADDRESS]"
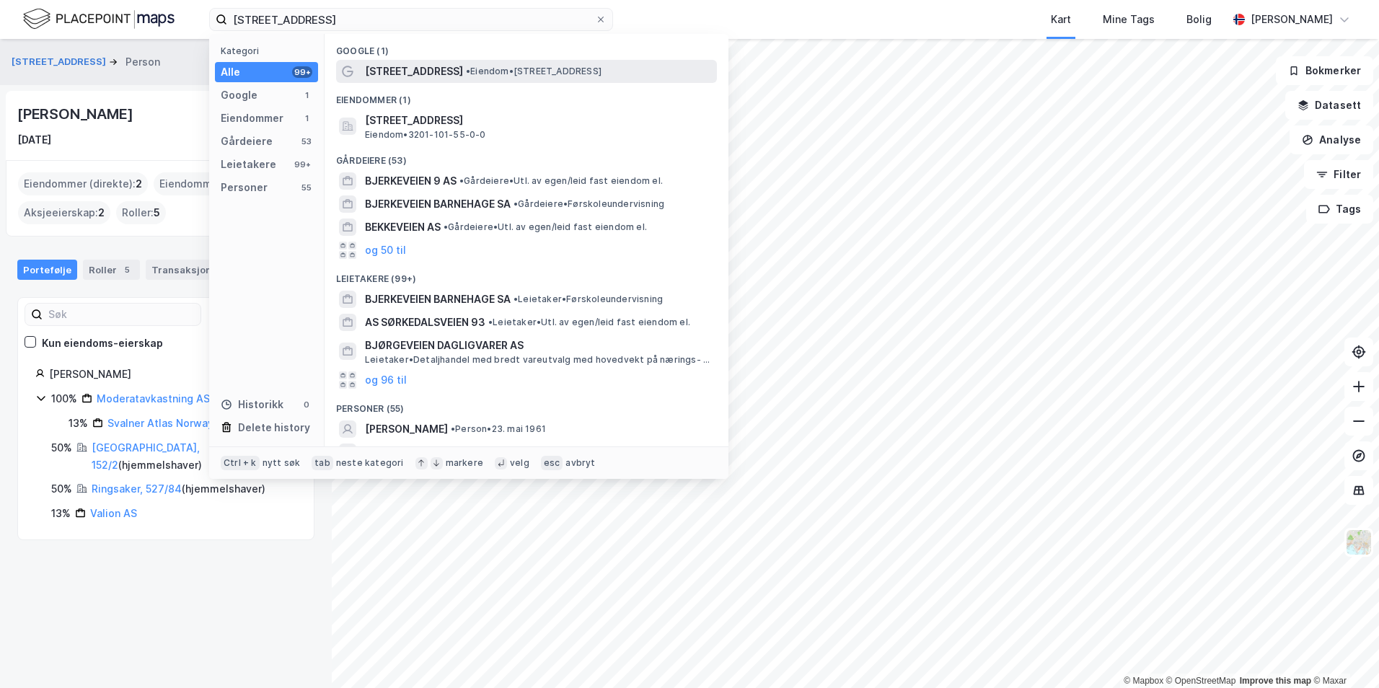
click at [466, 74] on span "•" at bounding box center [468, 71] width 4 height 11
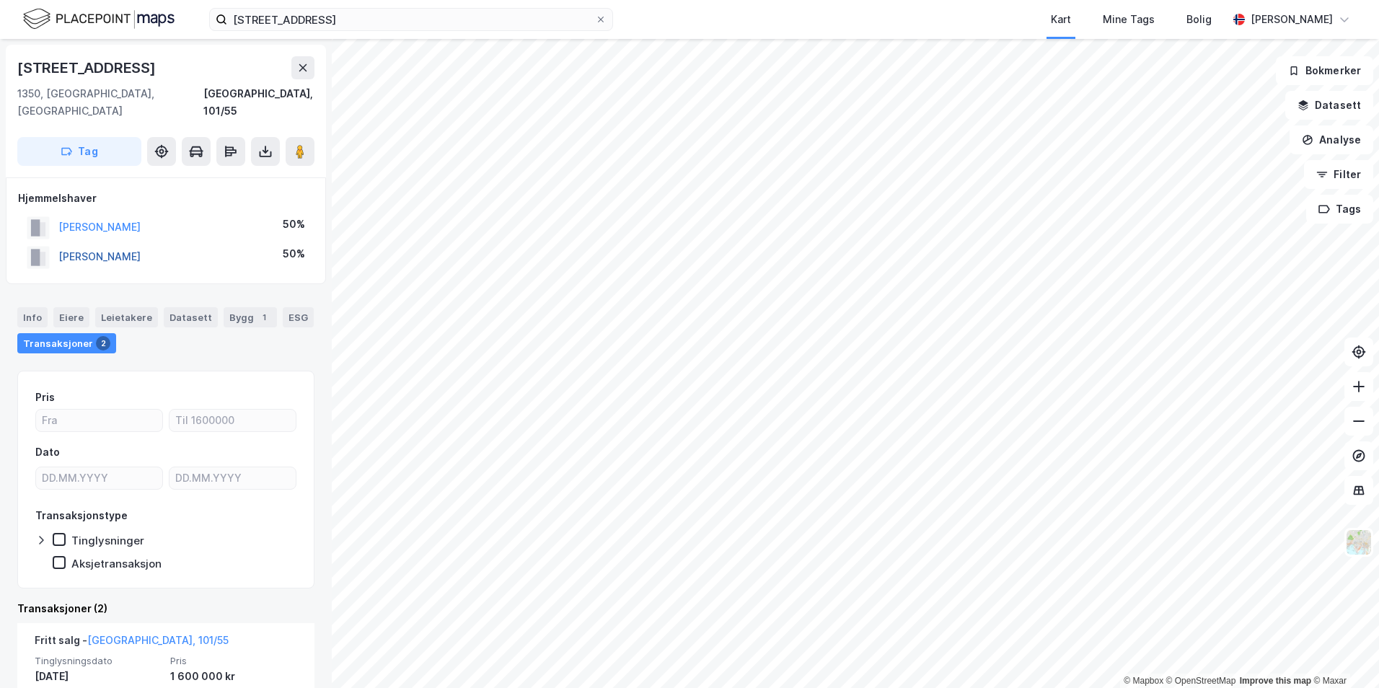
click at [0, 0] on button "[PERSON_NAME]" at bounding box center [0, 0] width 0 height 0
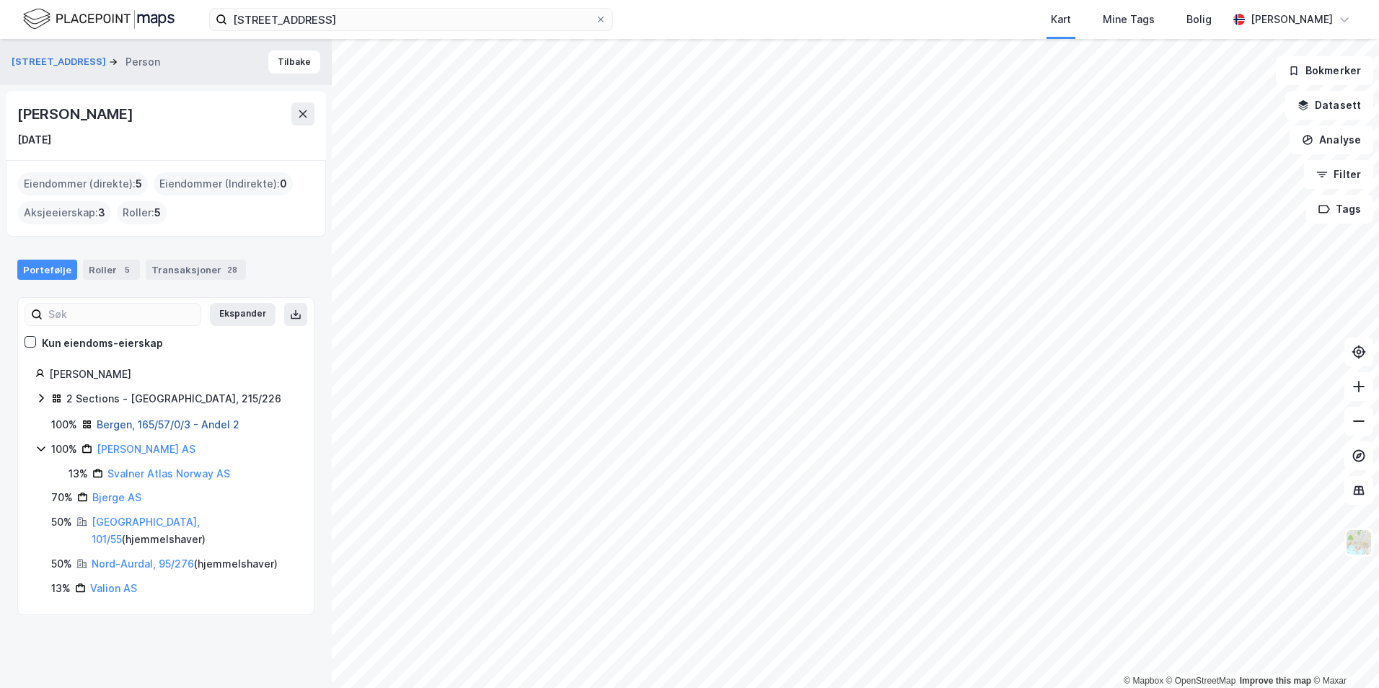
click at [128, 422] on link "Bergen, 165/57/0/3 - Andel 2" at bounding box center [168, 424] width 143 height 12
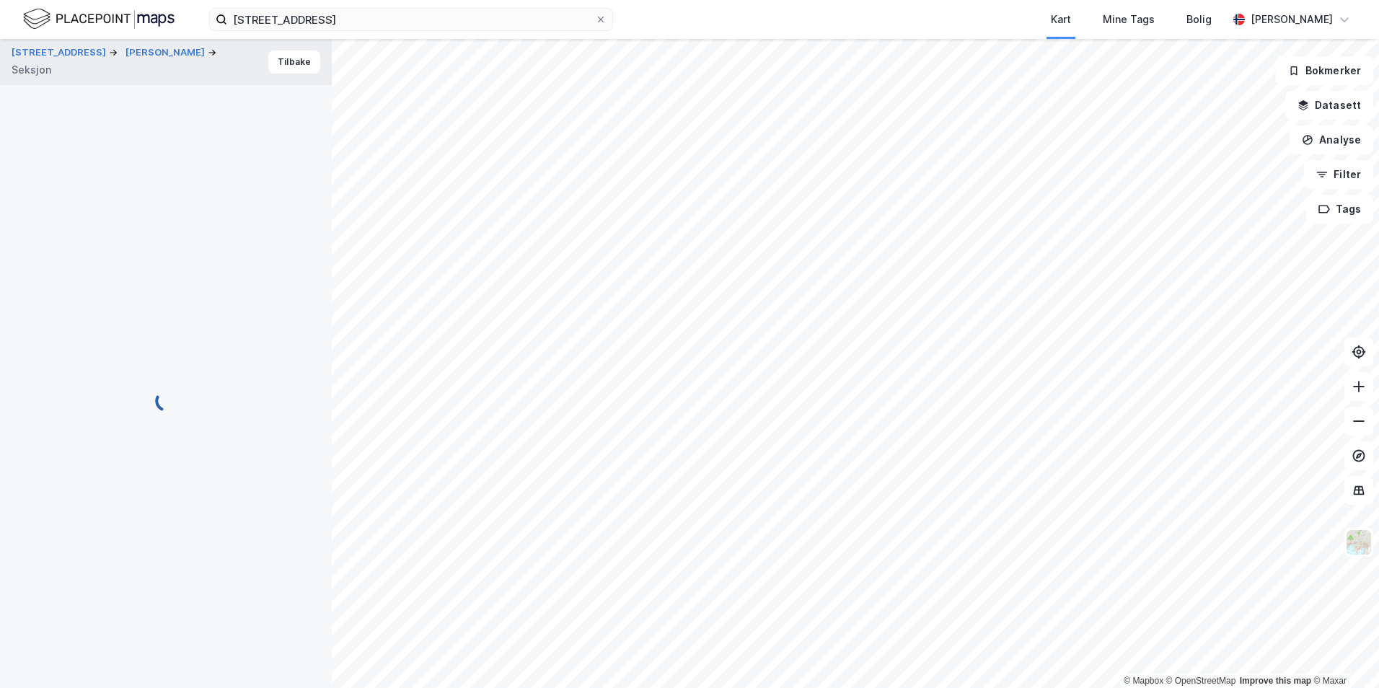
scroll to position [4, 0]
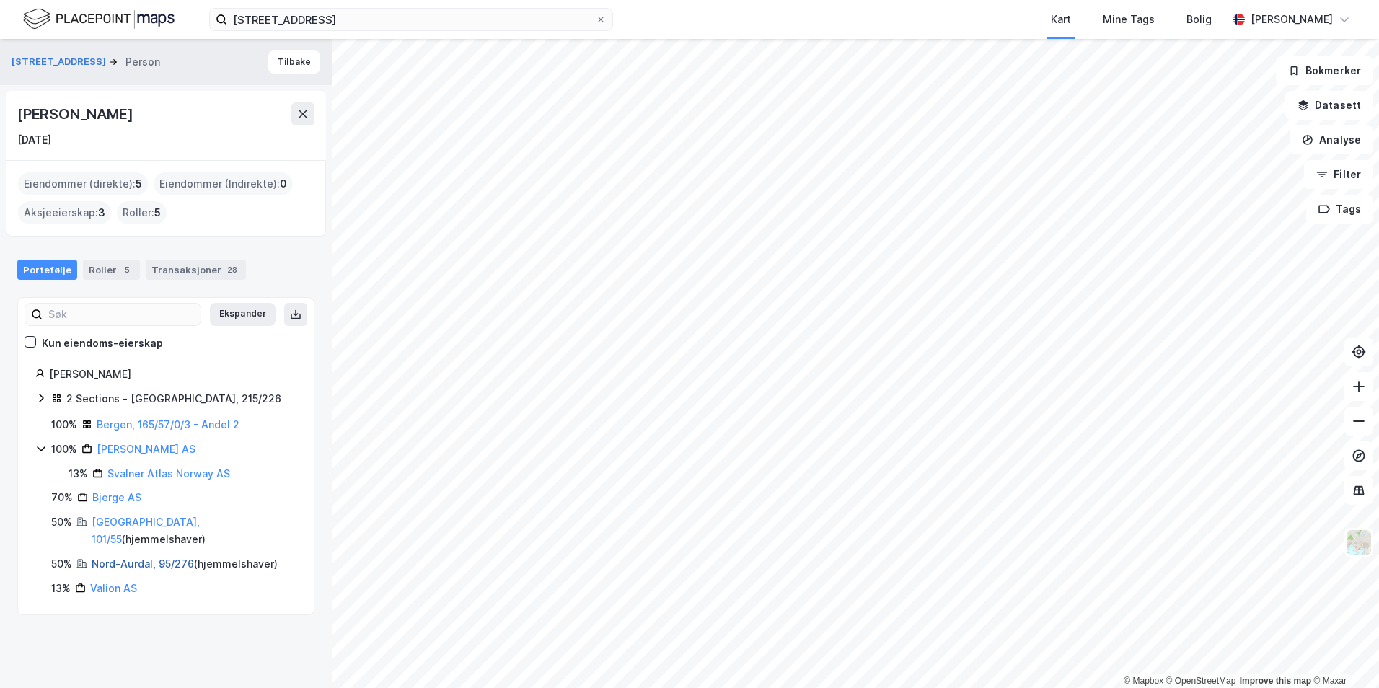
click at [148, 558] on link "Nord-Aurdal, 95/276" at bounding box center [143, 564] width 102 height 12
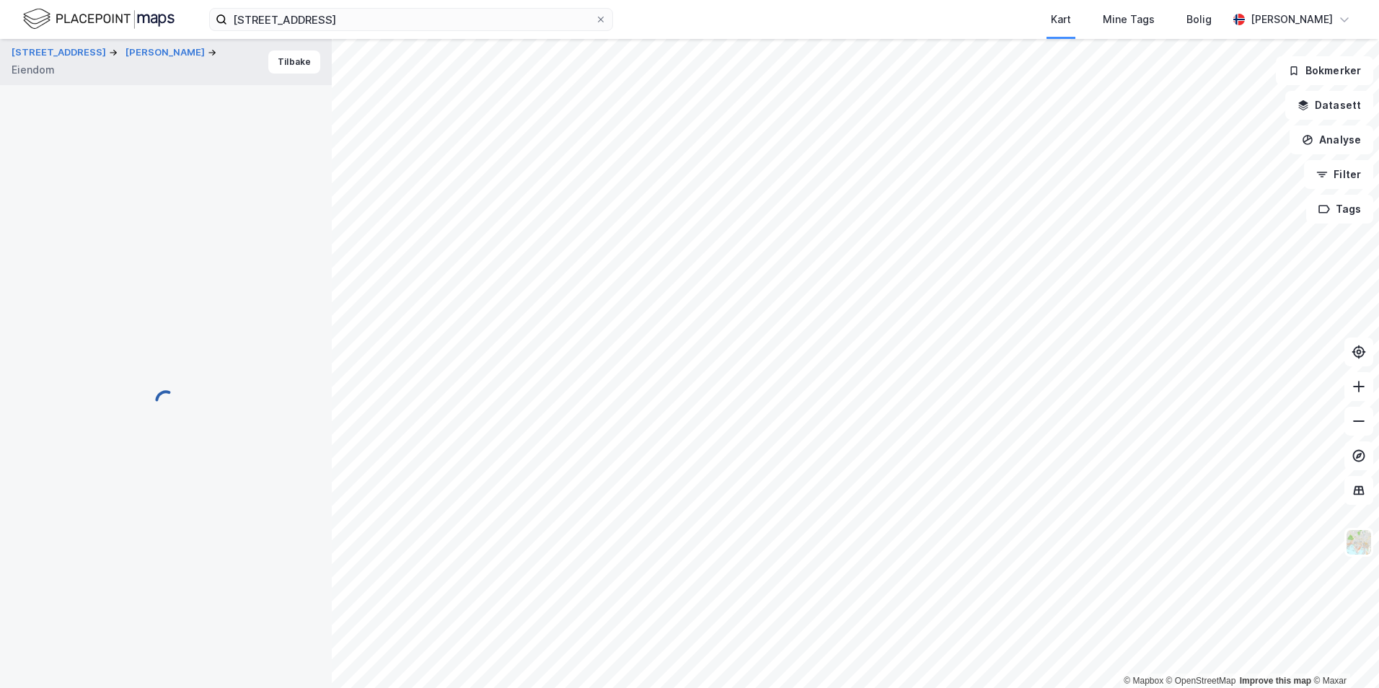
scroll to position [4, 0]
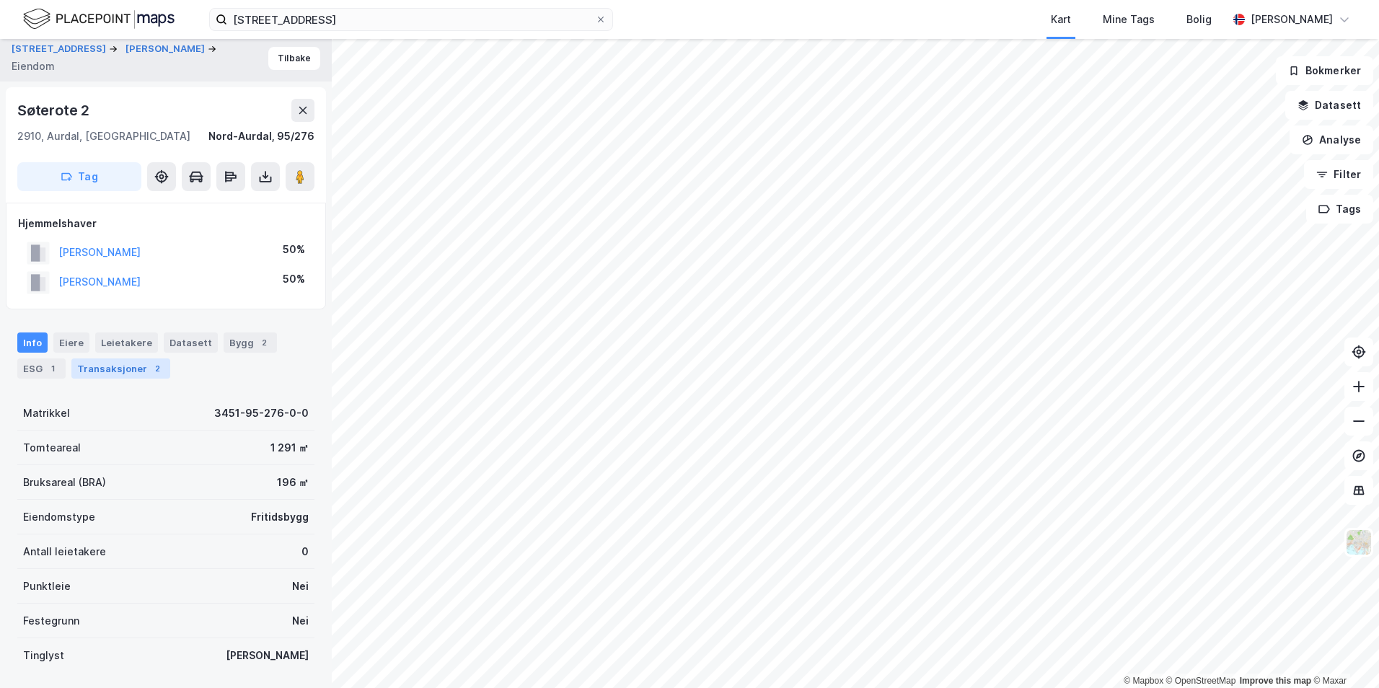
click at [98, 365] on div "Transaksjoner 2" at bounding box center [120, 369] width 99 height 20
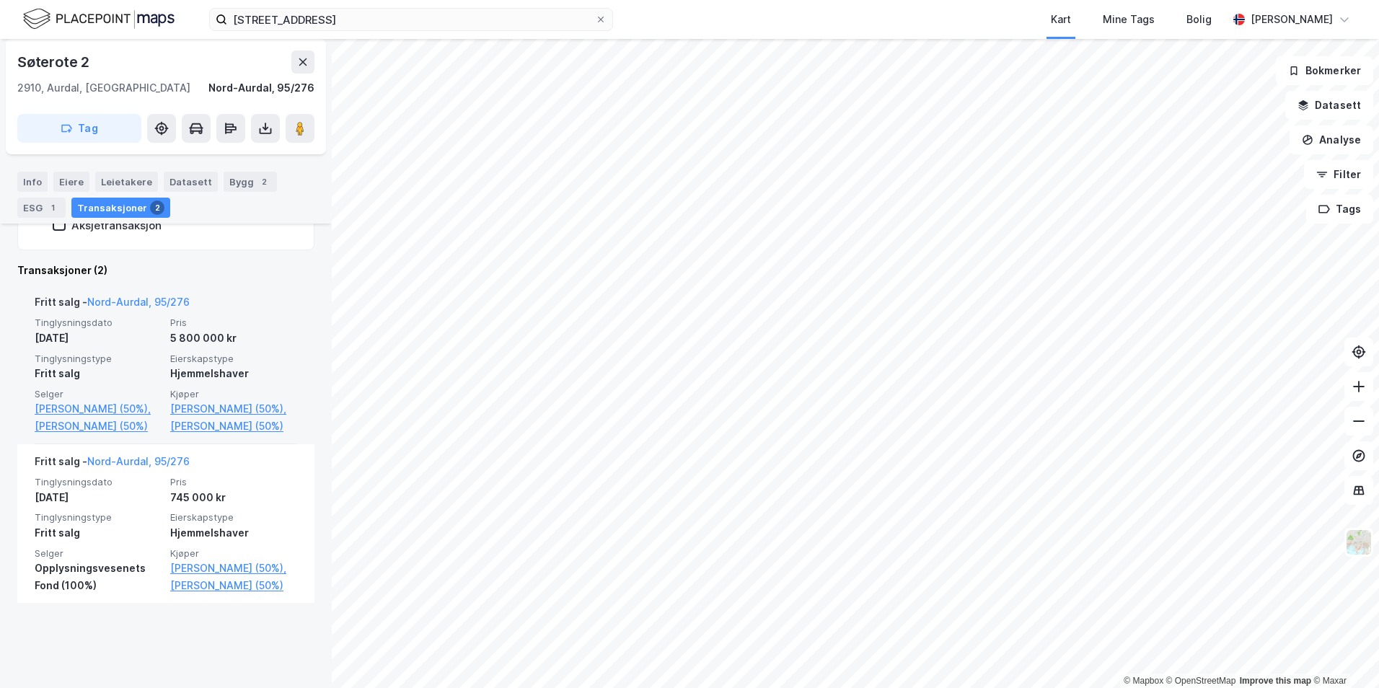
scroll to position [369, 0]
click at [224, 408] on link "[PERSON_NAME] (50%)," at bounding box center [233, 407] width 127 height 17
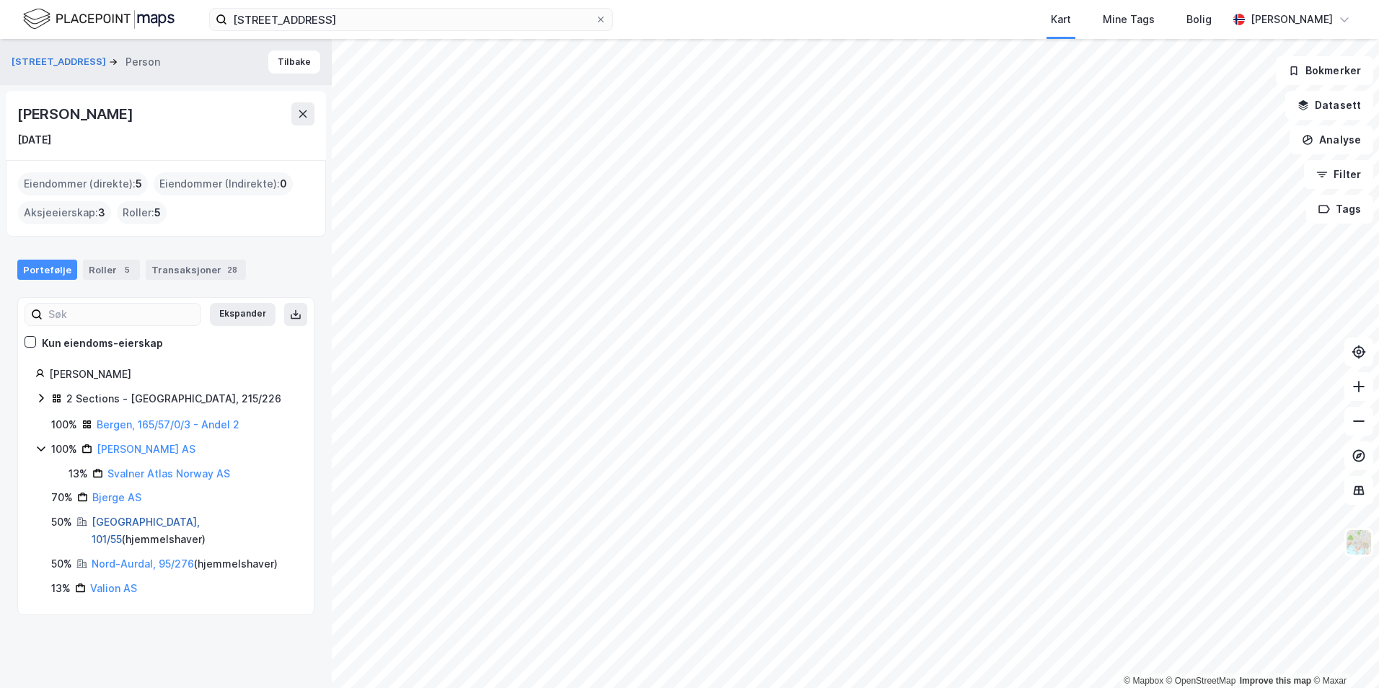
click at [137, 520] on link "[GEOGRAPHIC_DATA], 101/55" at bounding box center [146, 531] width 108 height 30
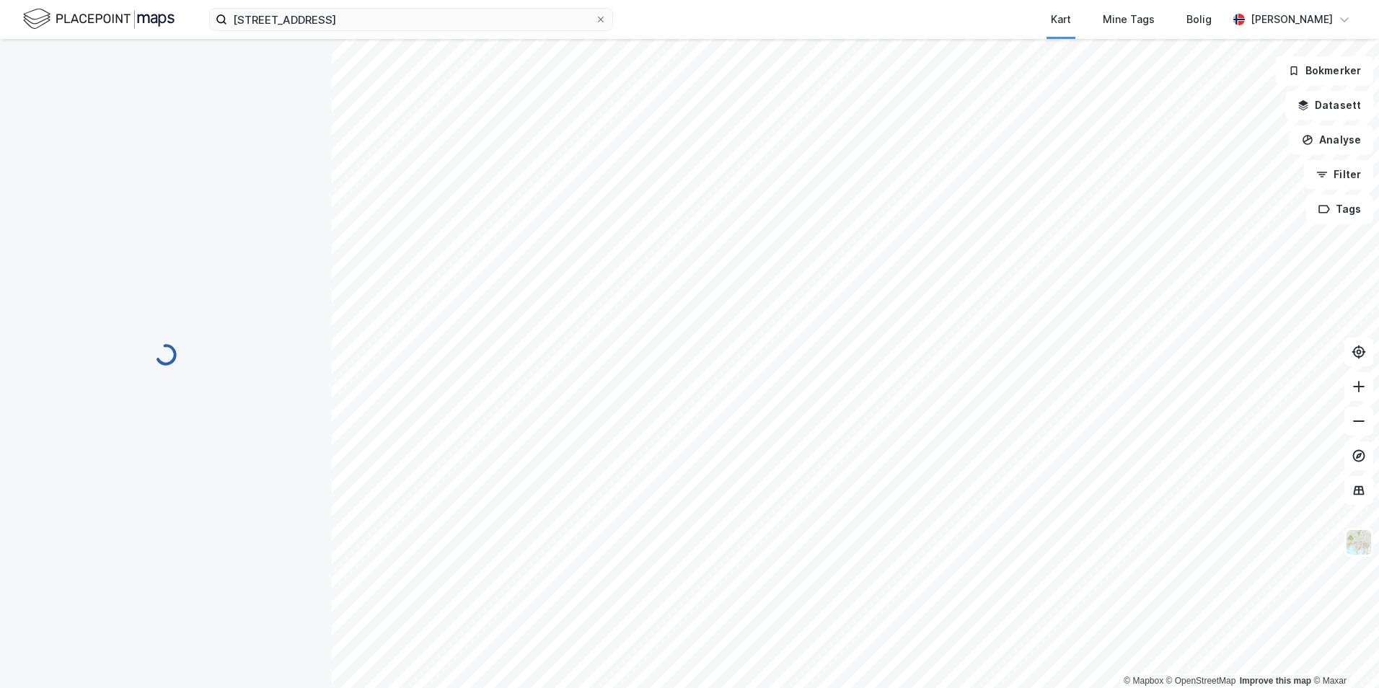
scroll to position [111, 0]
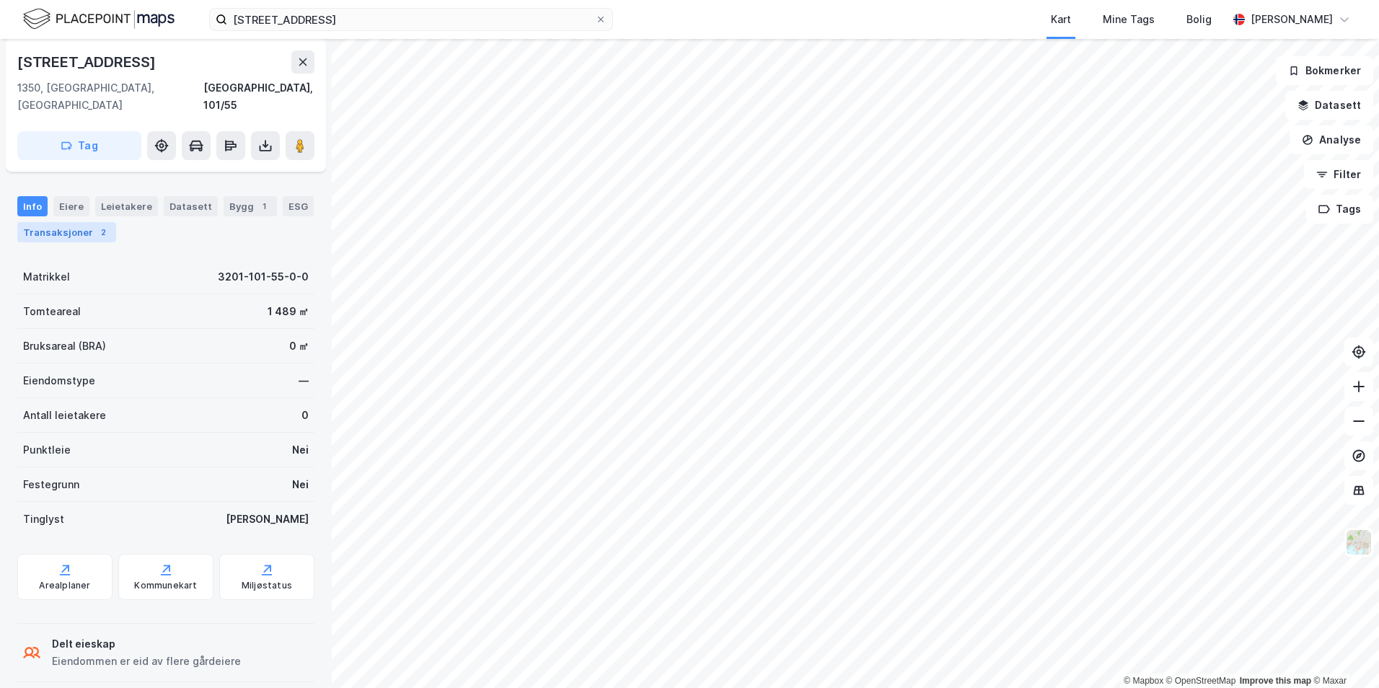
click at [78, 222] on div "Transaksjoner 2" at bounding box center [66, 232] width 99 height 20
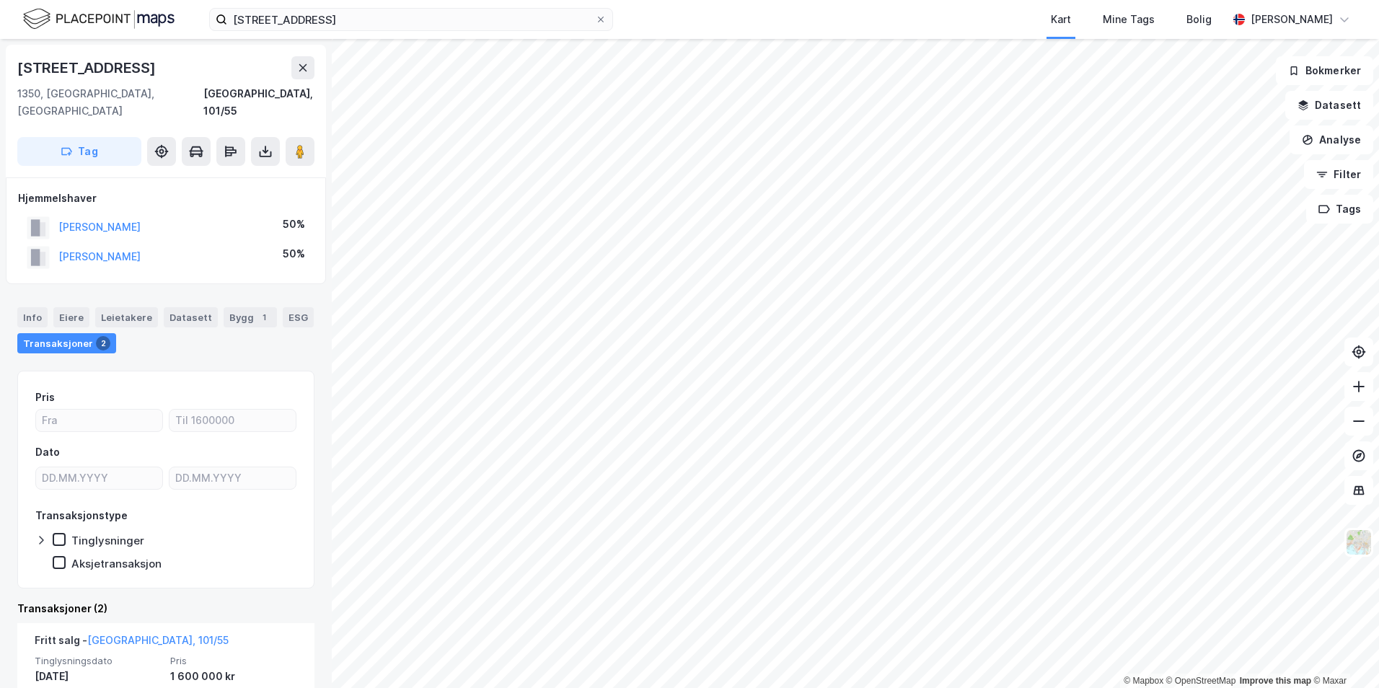
scroll to position [72, 0]
drag, startPoint x: 178, startPoint y: 204, endPoint x: 72, endPoint y: 6, distance: 224.3
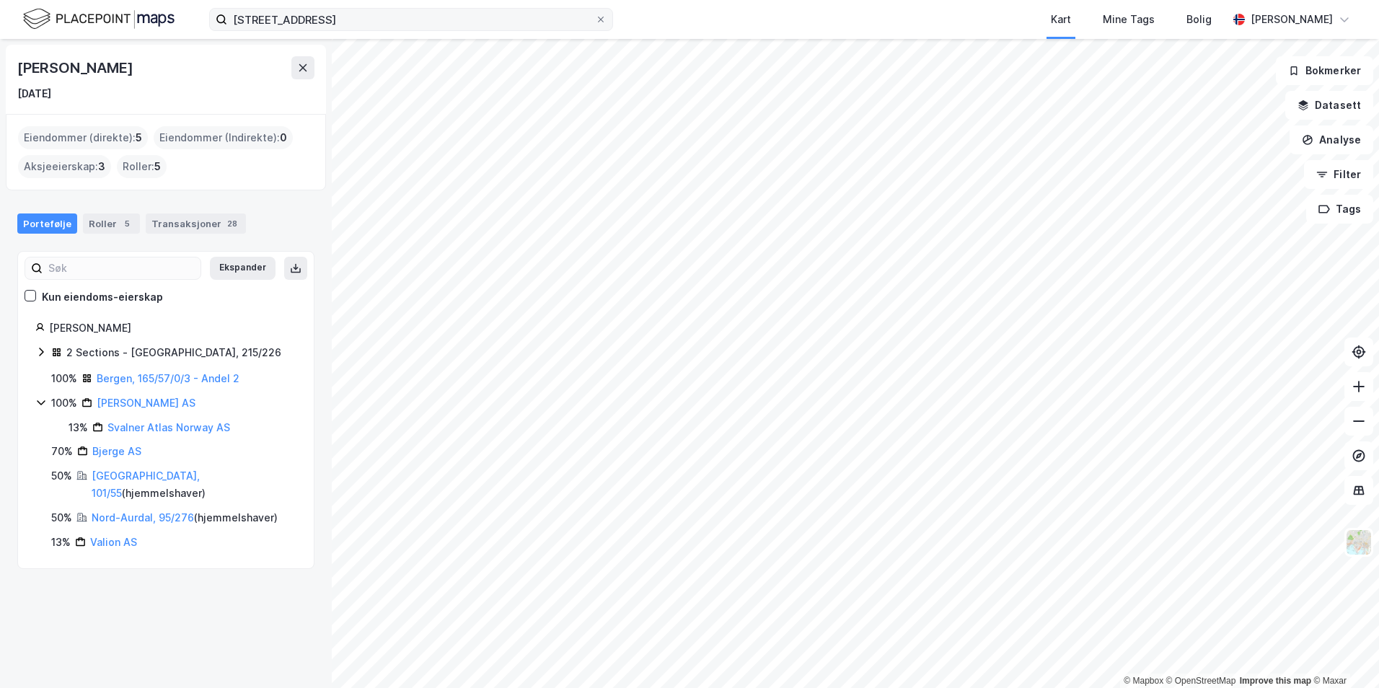
click at [335, 10] on div "[STREET_ADDRESS] Kart Mine Tags Bolig [PERSON_NAME]" at bounding box center [689, 19] width 1379 height 39
click at [335, 10] on input "[STREET_ADDRESS]" at bounding box center [411, 20] width 368 height 22
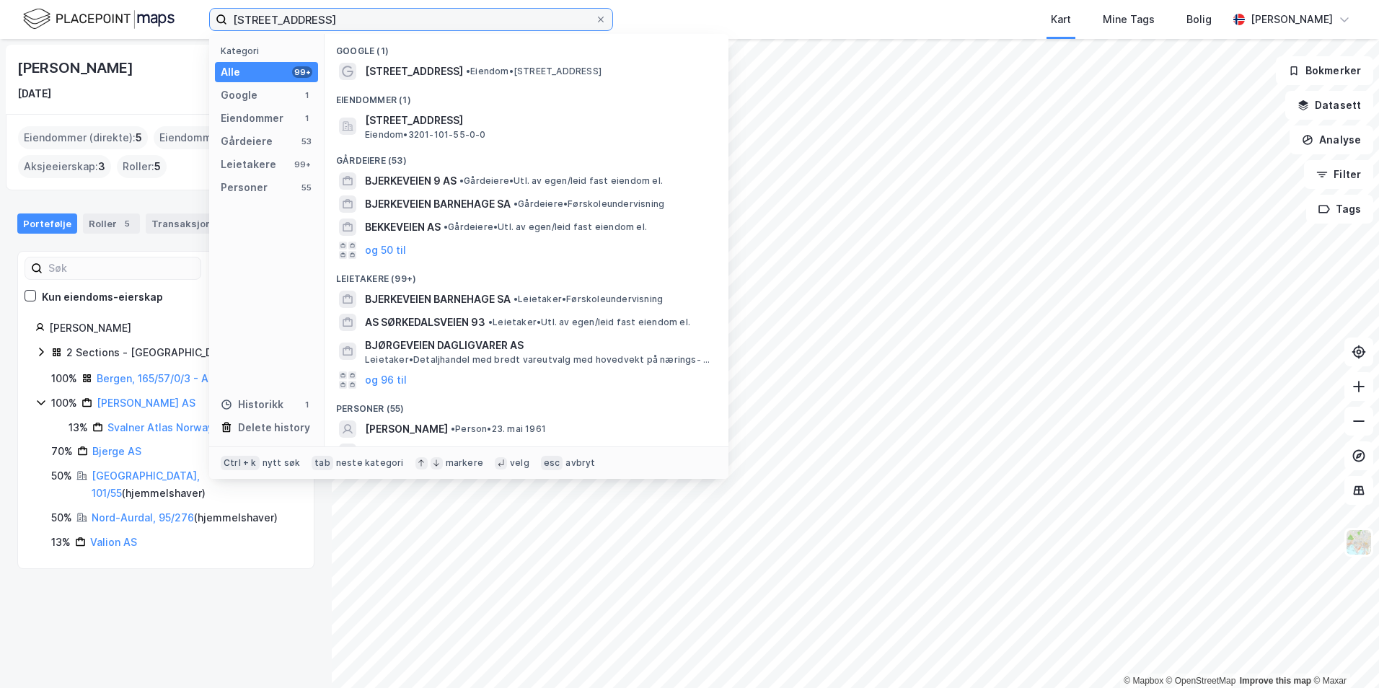
click at [335, 10] on input "[STREET_ADDRESS]" at bounding box center [411, 20] width 368 height 22
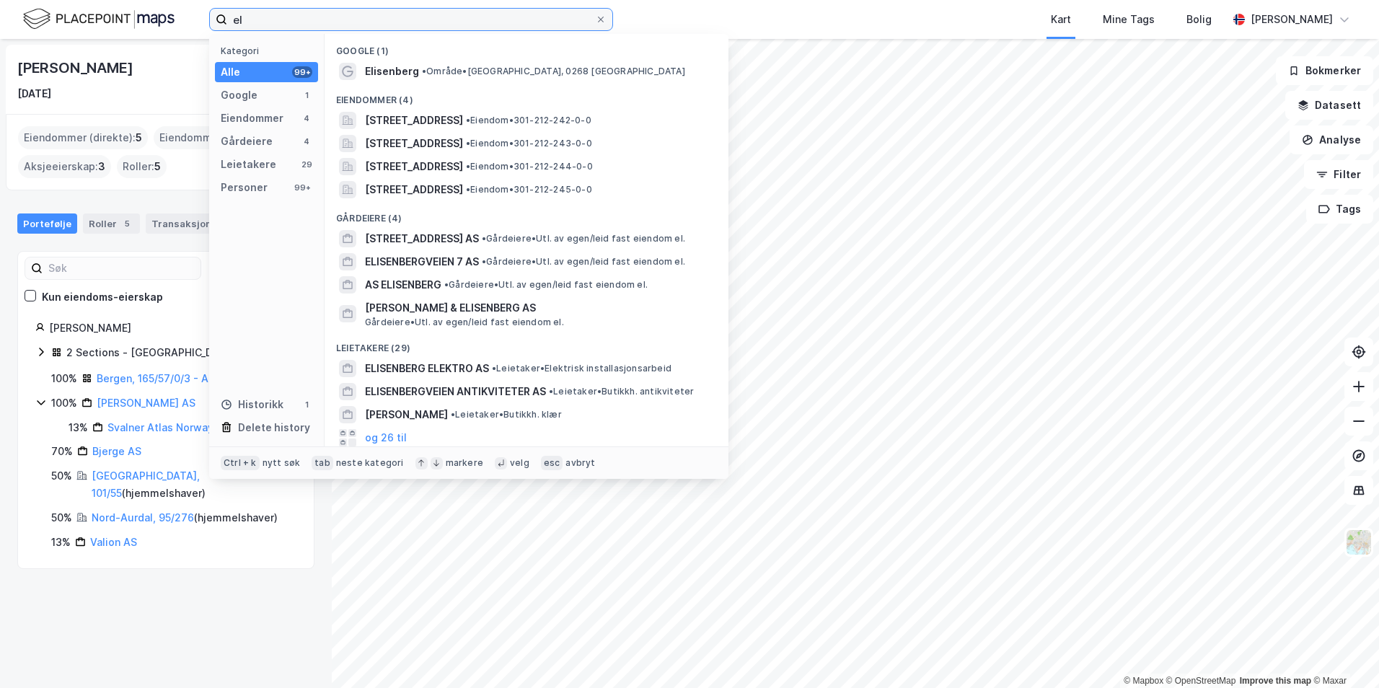
type input "e"
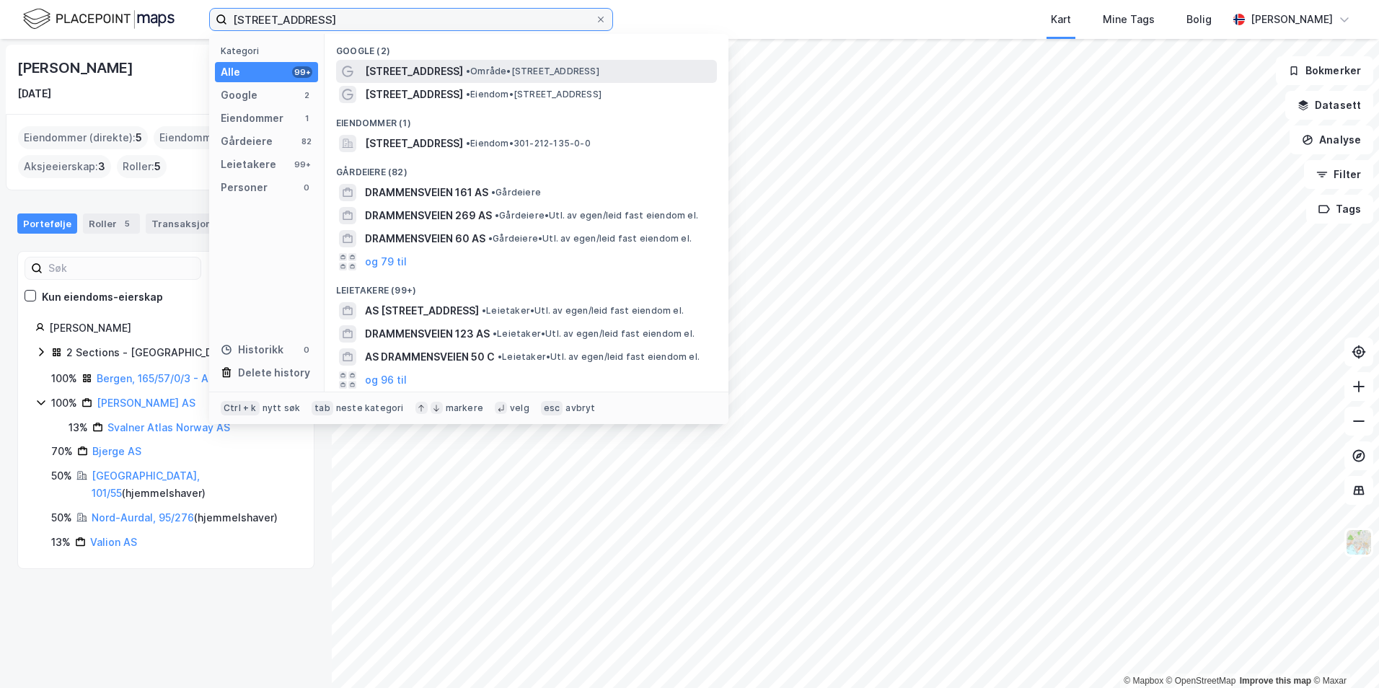
type input "[STREET_ADDRESS]"
click at [403, 76] on span "[STREET_ADDRESS]" at bounding box center [414, 71] width 98 height 17
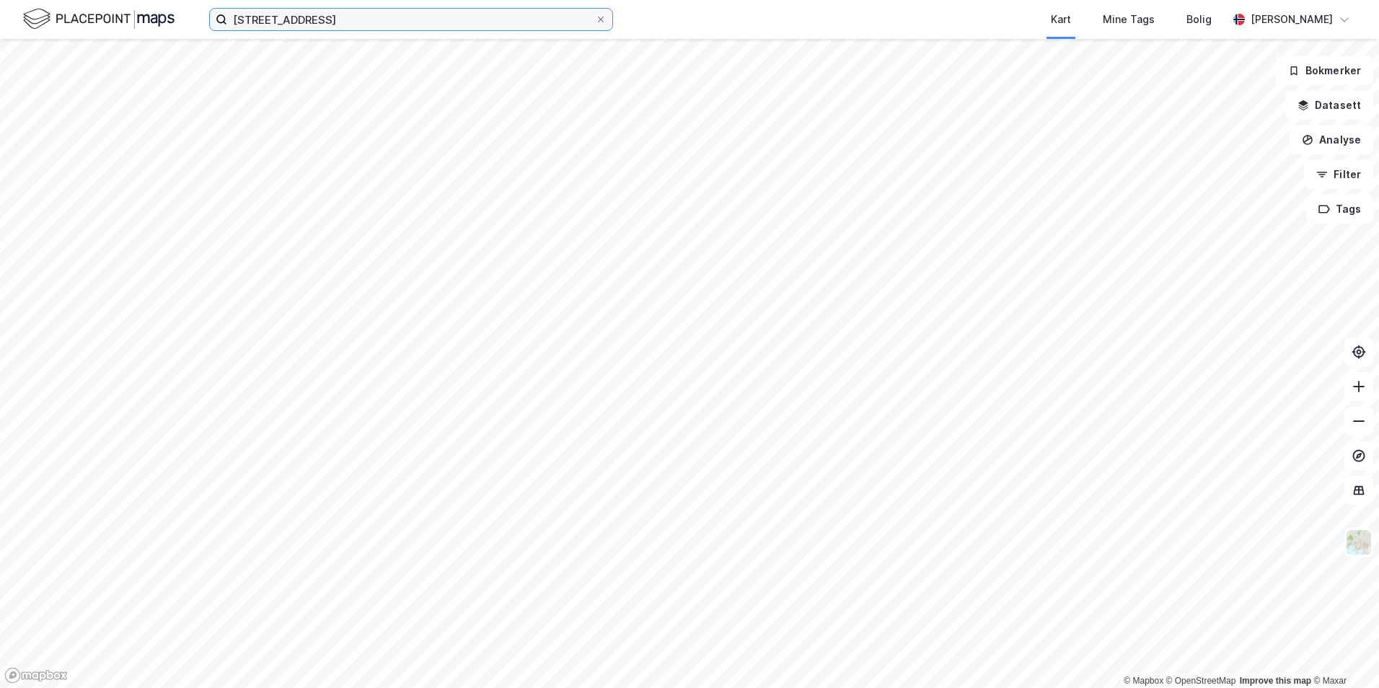
click at [342, 15] on input "[STREET_ADDRESS]" at bounding box center [411, 20] width 368 height 22
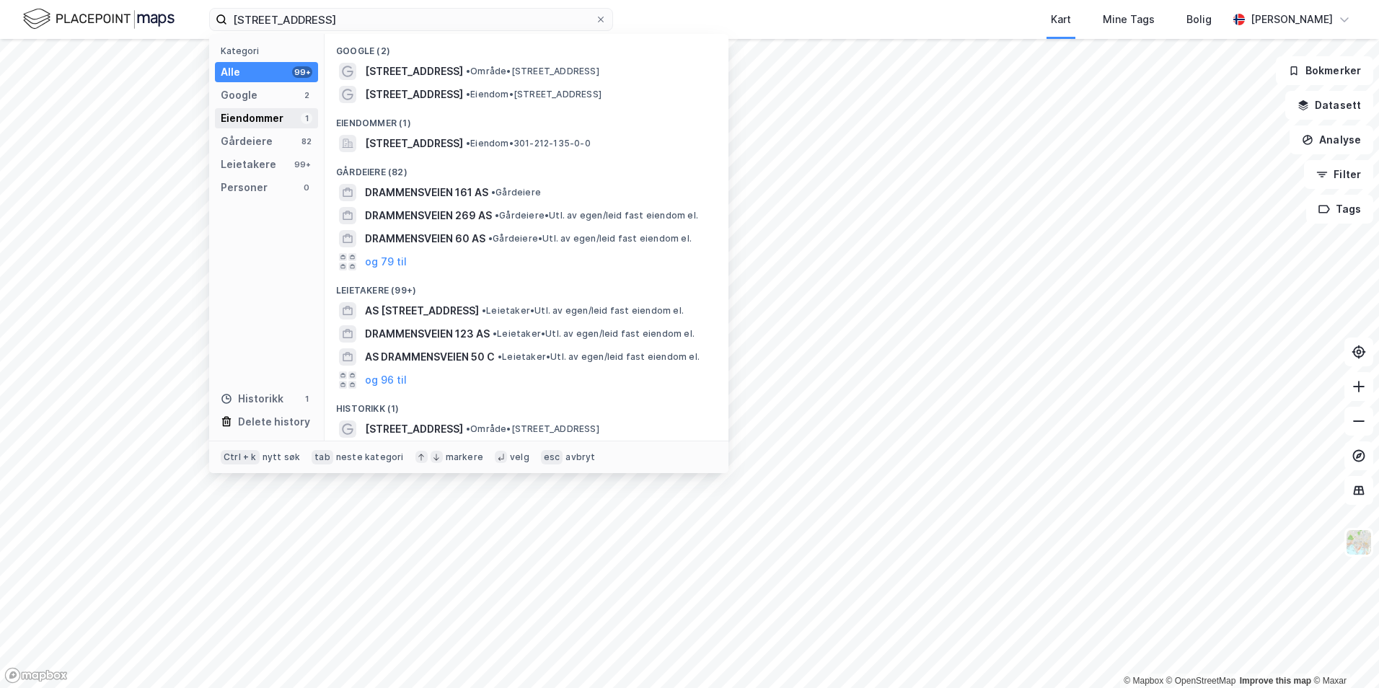
click at [283, 120] on div "Eiendommer 1" at bounding box center [266, 118] width 103 height 20
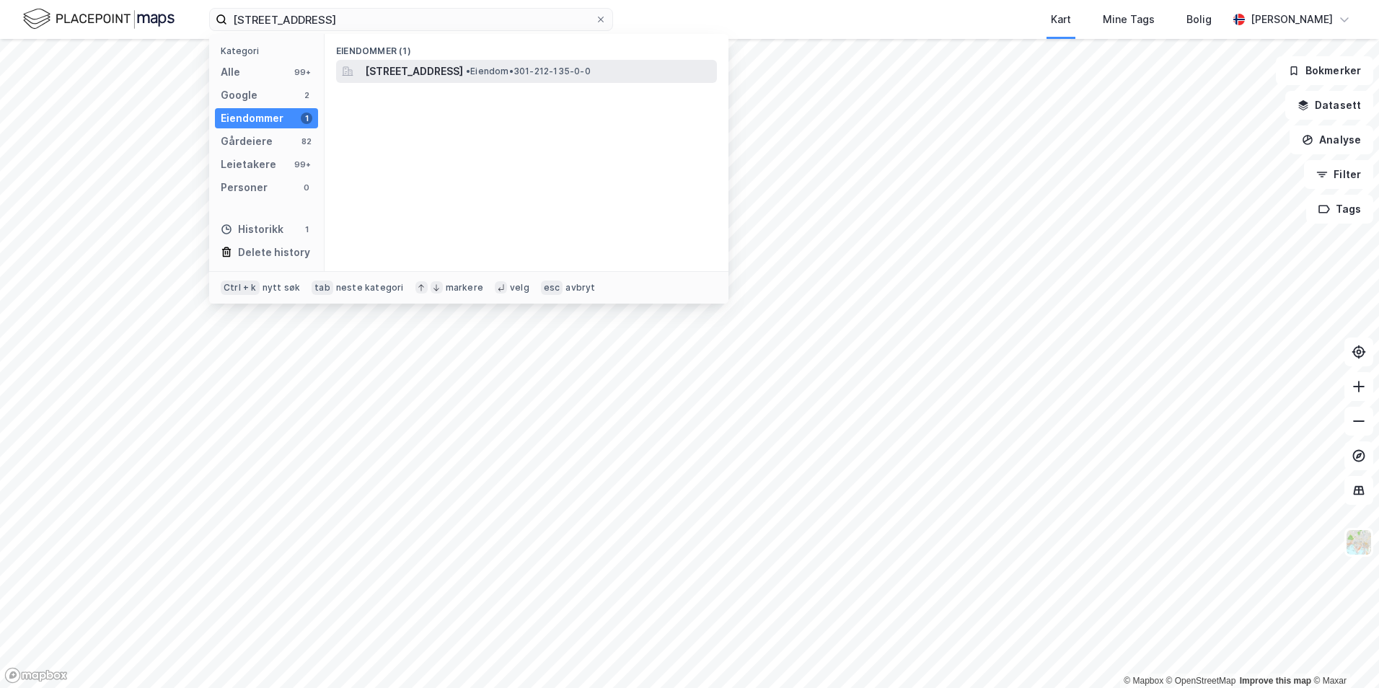
click at [418, 73] on span "[STREET_ADDRESS]" at bounding box center [414, 71] width 98 height 17
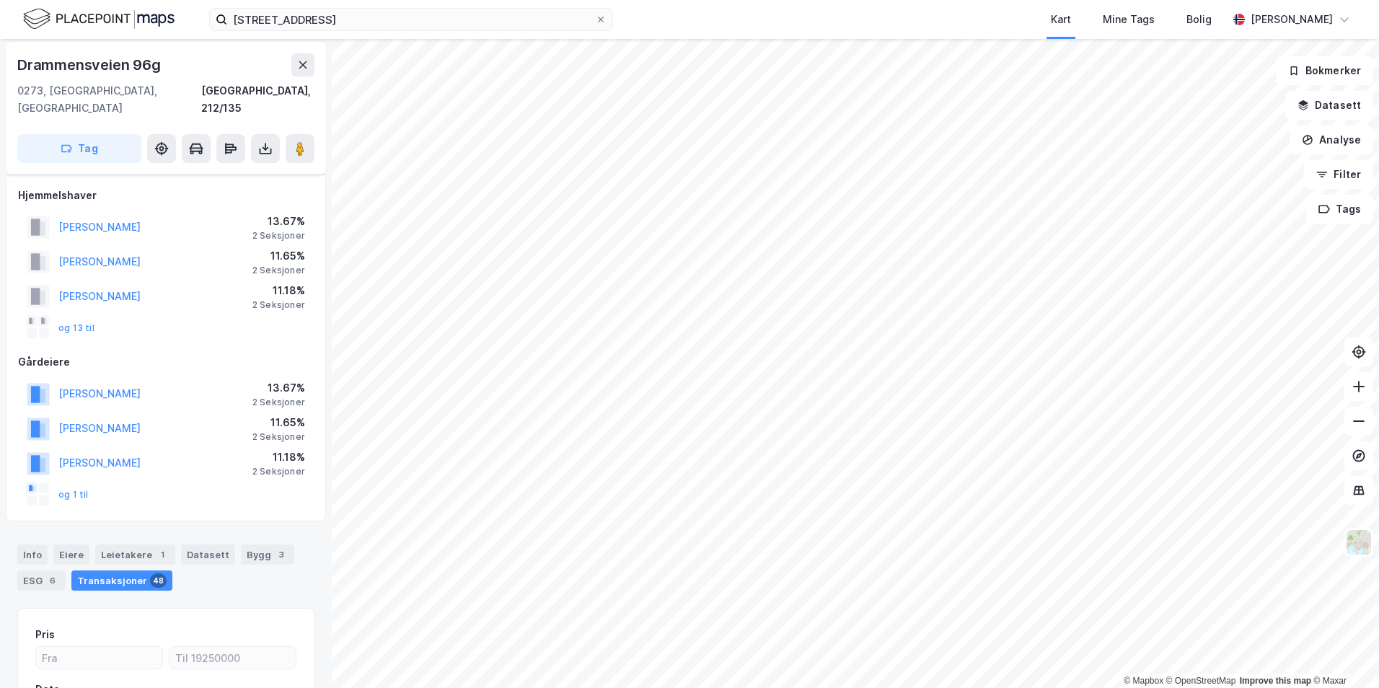
scroll to position [75, 0]
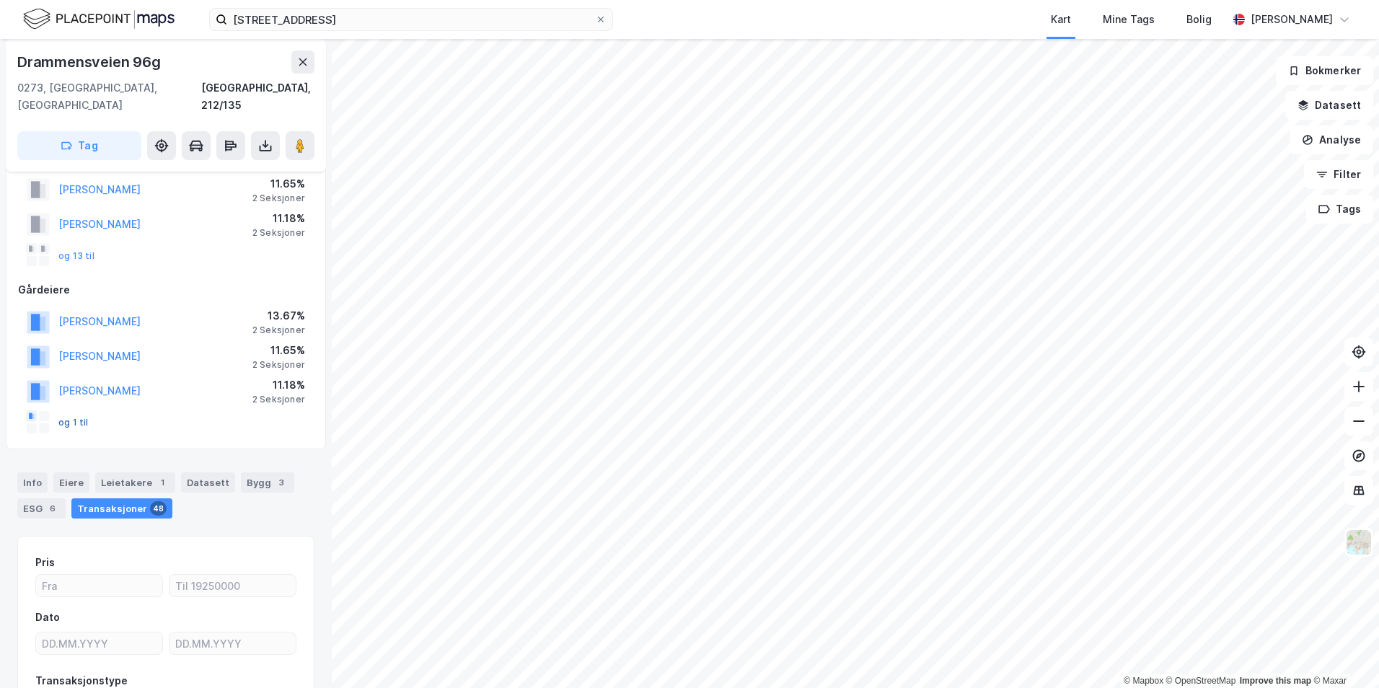
click at [0, 0] on button "og 1 til" at bounding box center [0, 0] width 0 height 0
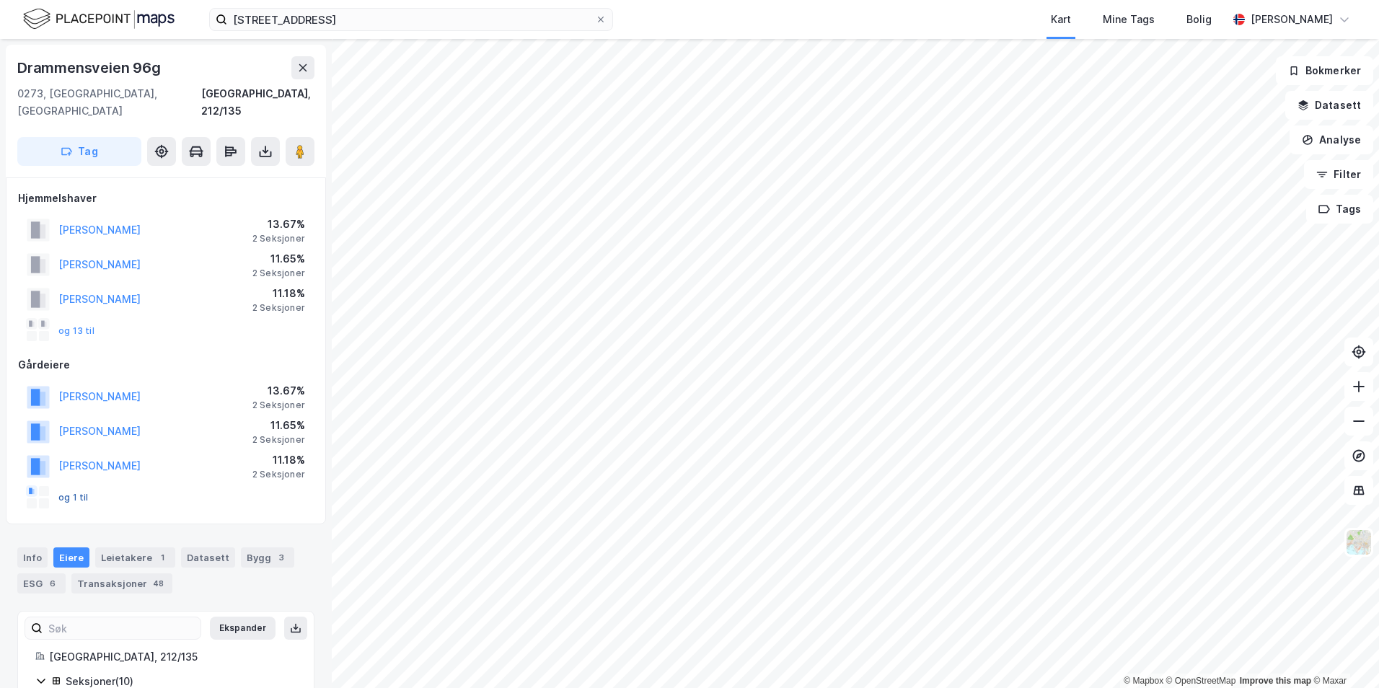
click at [0, 0] on button "og 1 til" at bounding box center [0, 0] width 0 height 0
click at [116, 550] on div "Leietakere 1" at bounding box center [135, 558] width 80 height 20
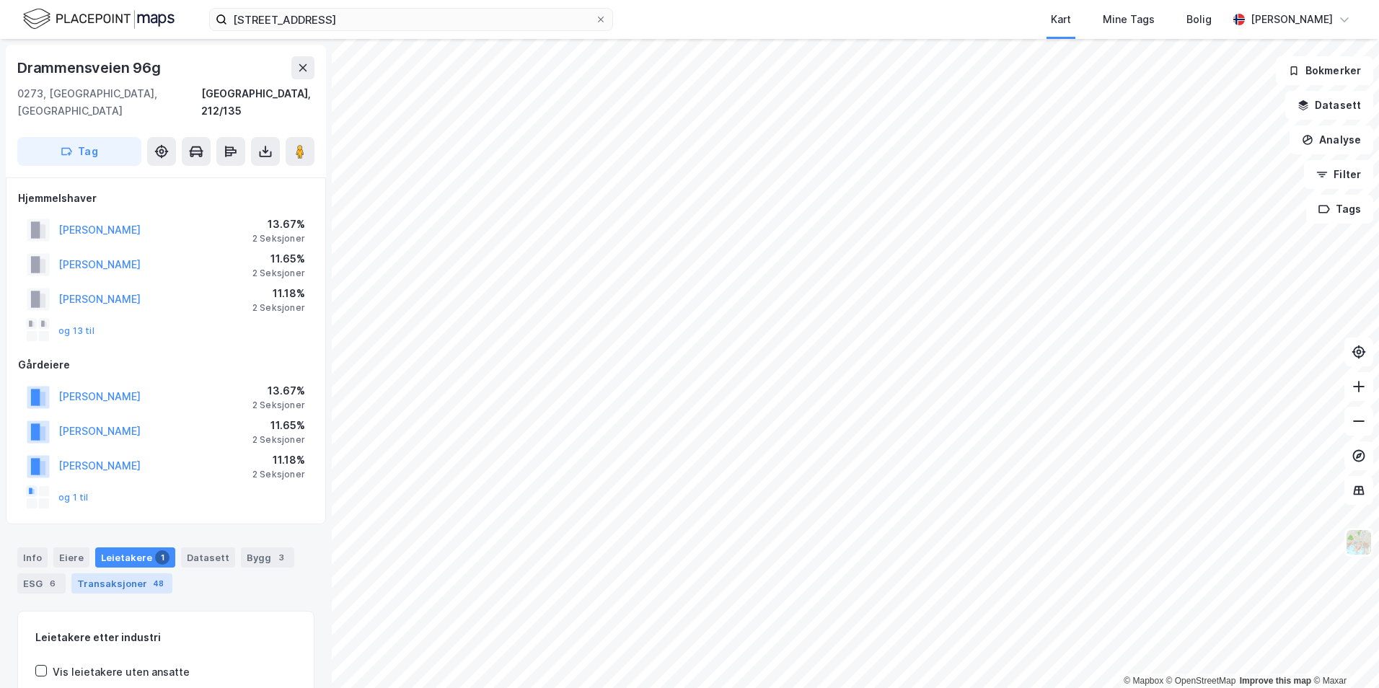
click at [113, 574] on div "Transaksjoner 48" at bounding box center [121, 584] width 101 height 20
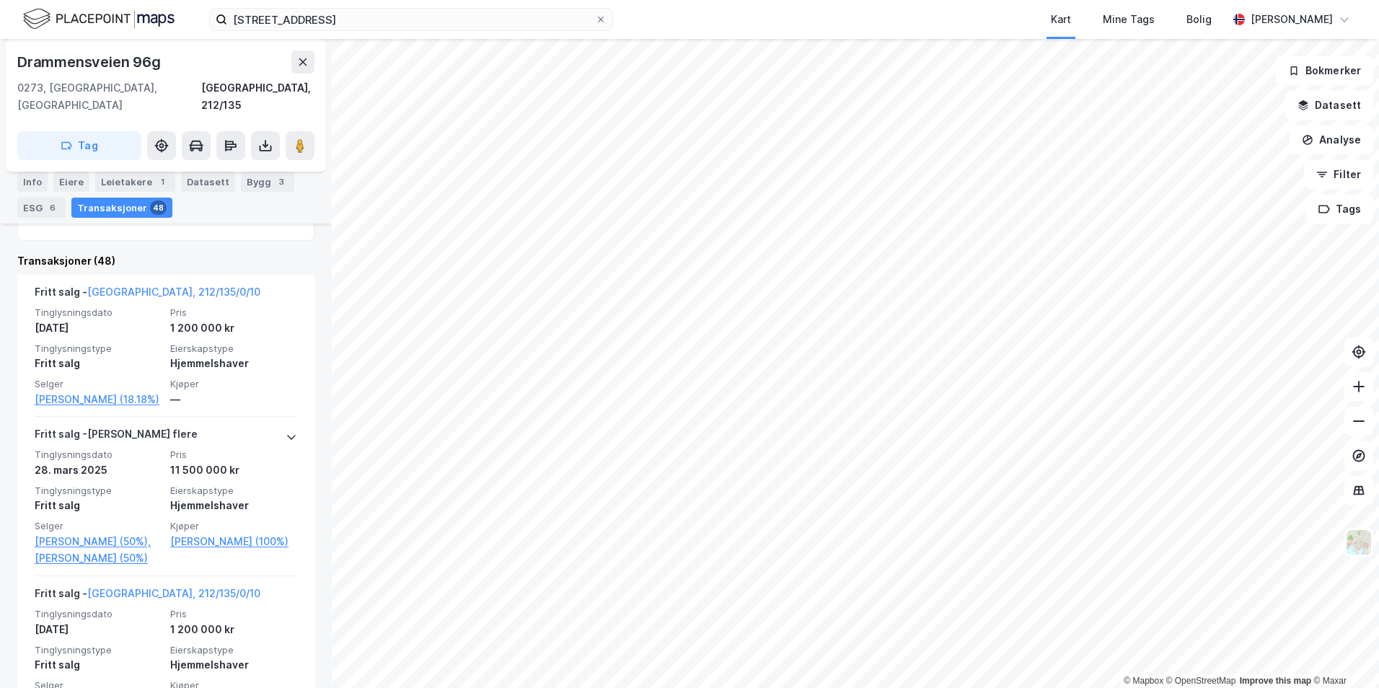
scroll to position [609, 0]
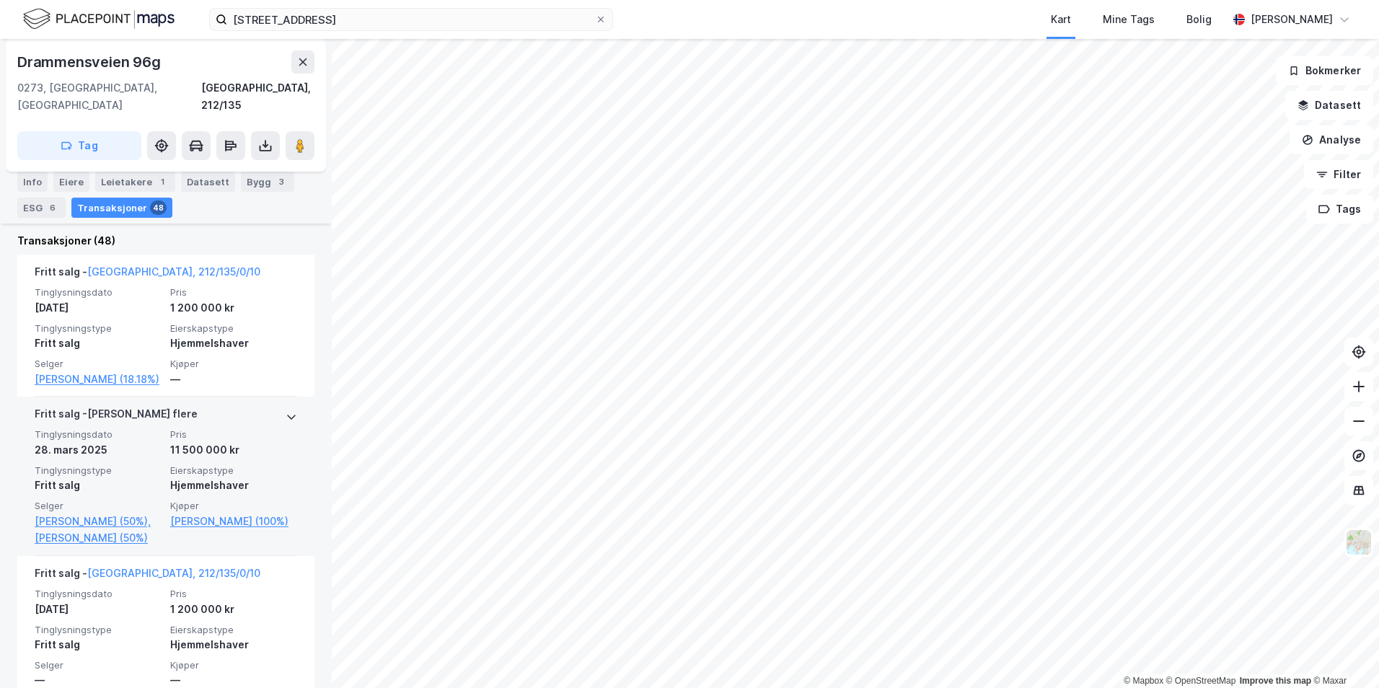
click at [286, 413] on icon at bounding box center [292, 417] width 12 height 12
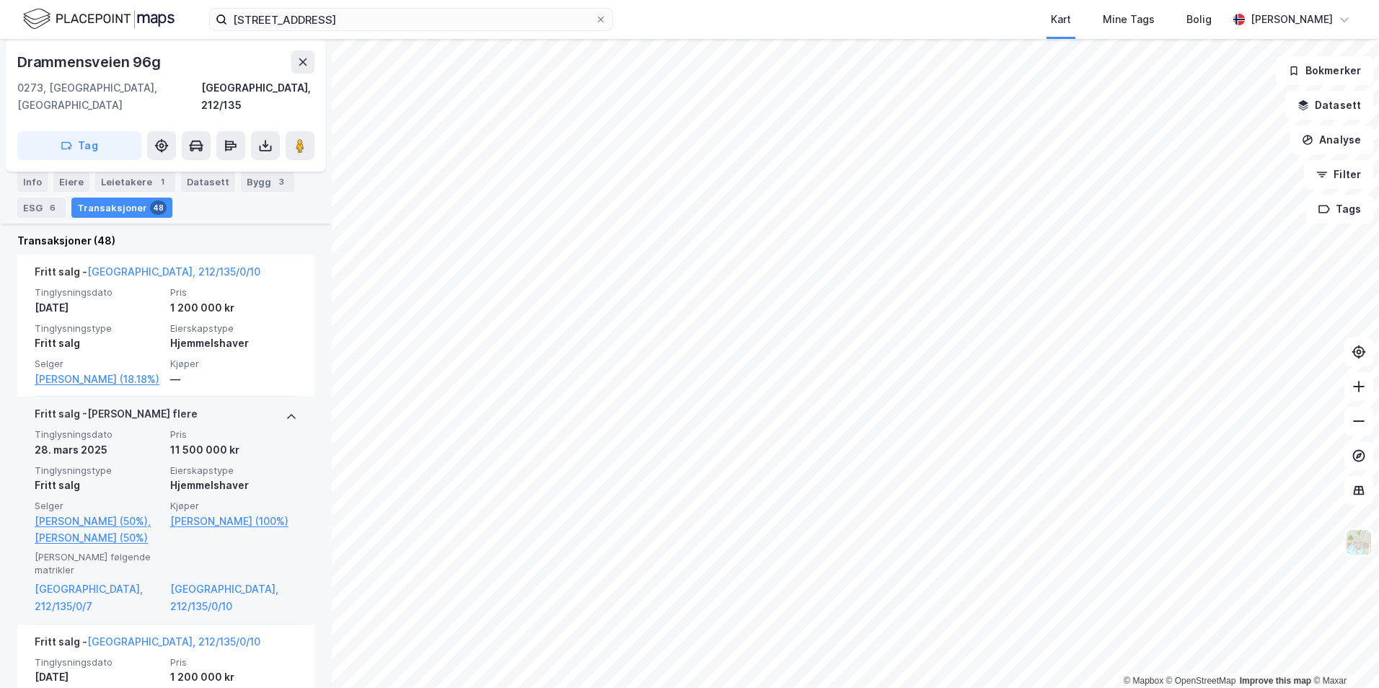
click at [286, 413] on icon at bounding box center [292, 417] width 12 height 12
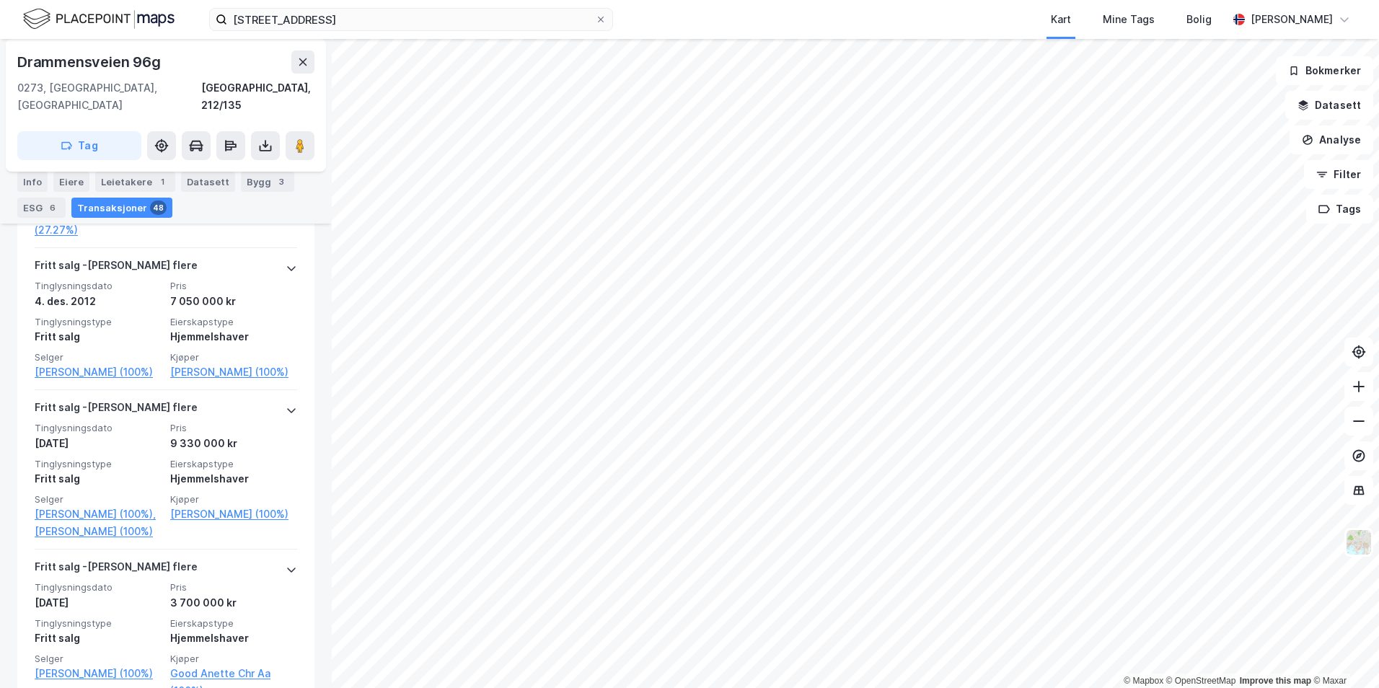
scroll to position [3856, 0]
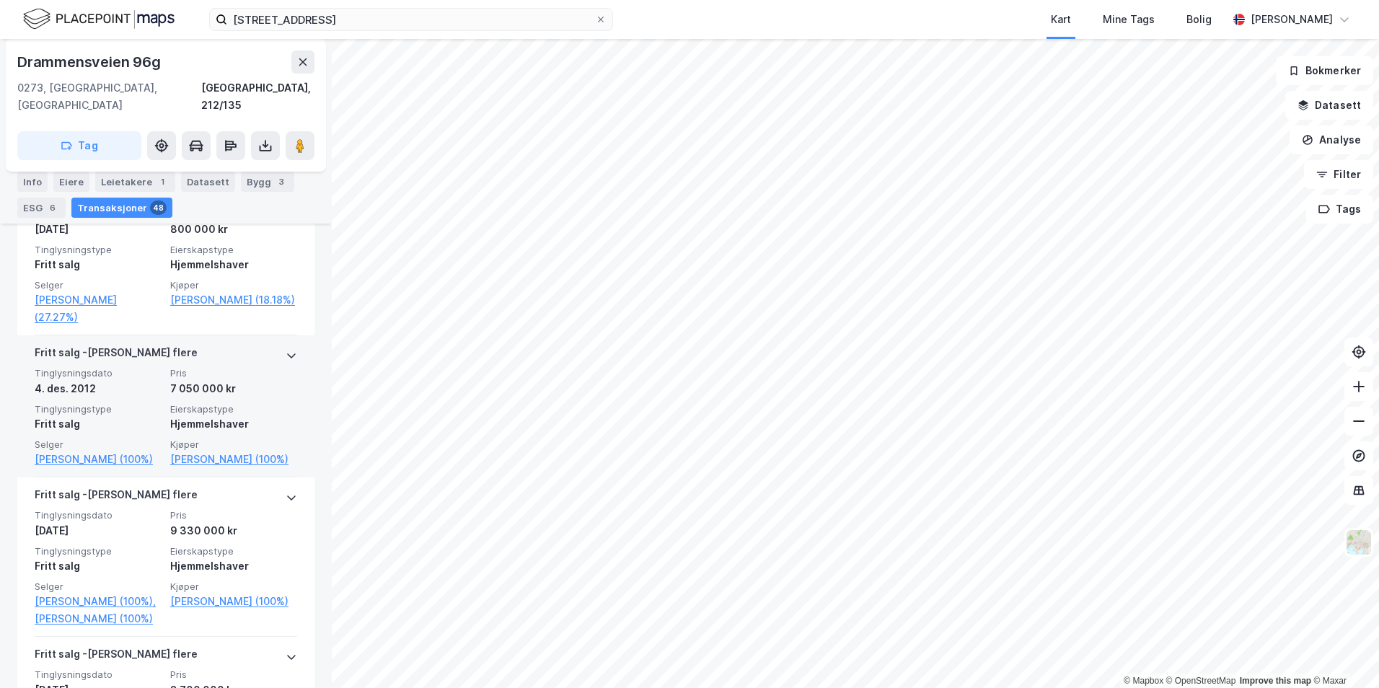
click at [120, 433] on div "Fritt salg" at bounding box center [98, 424] width 127 height 17
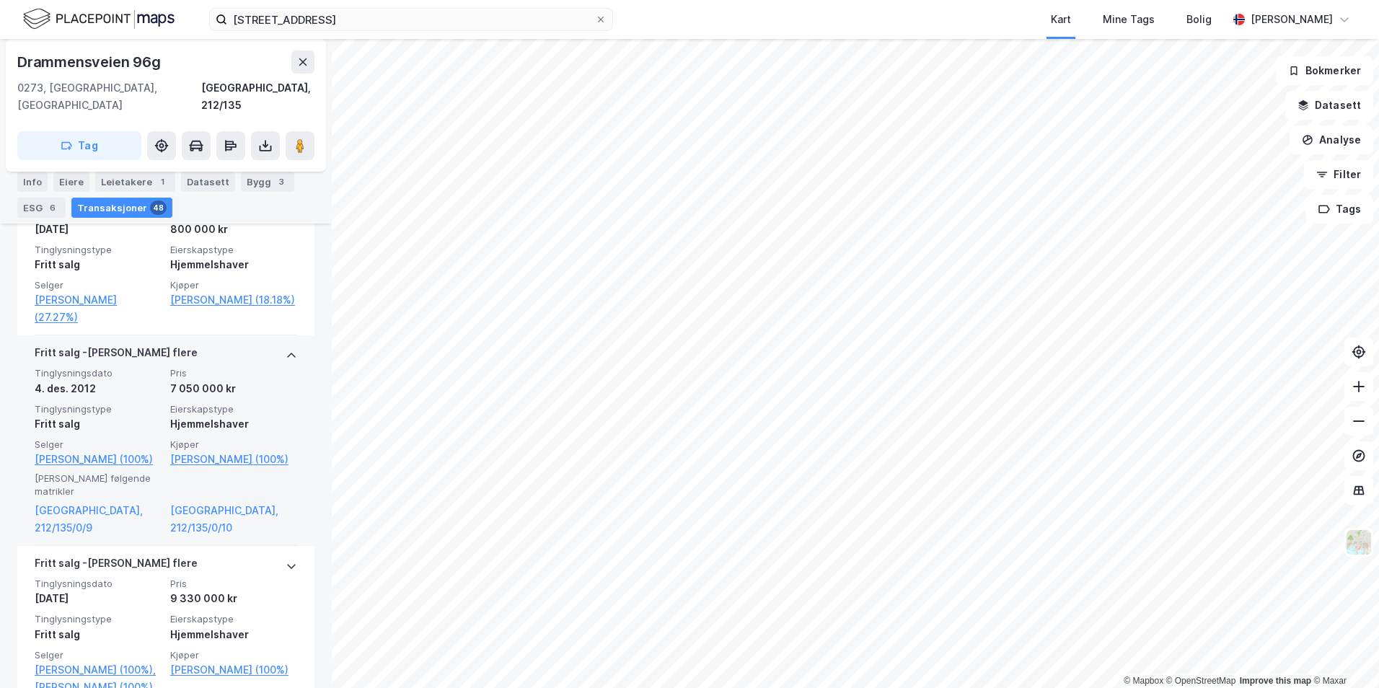
click at [120, 433] on div "Fritt salg" at bounding box center [98, 424] width 127 height 17
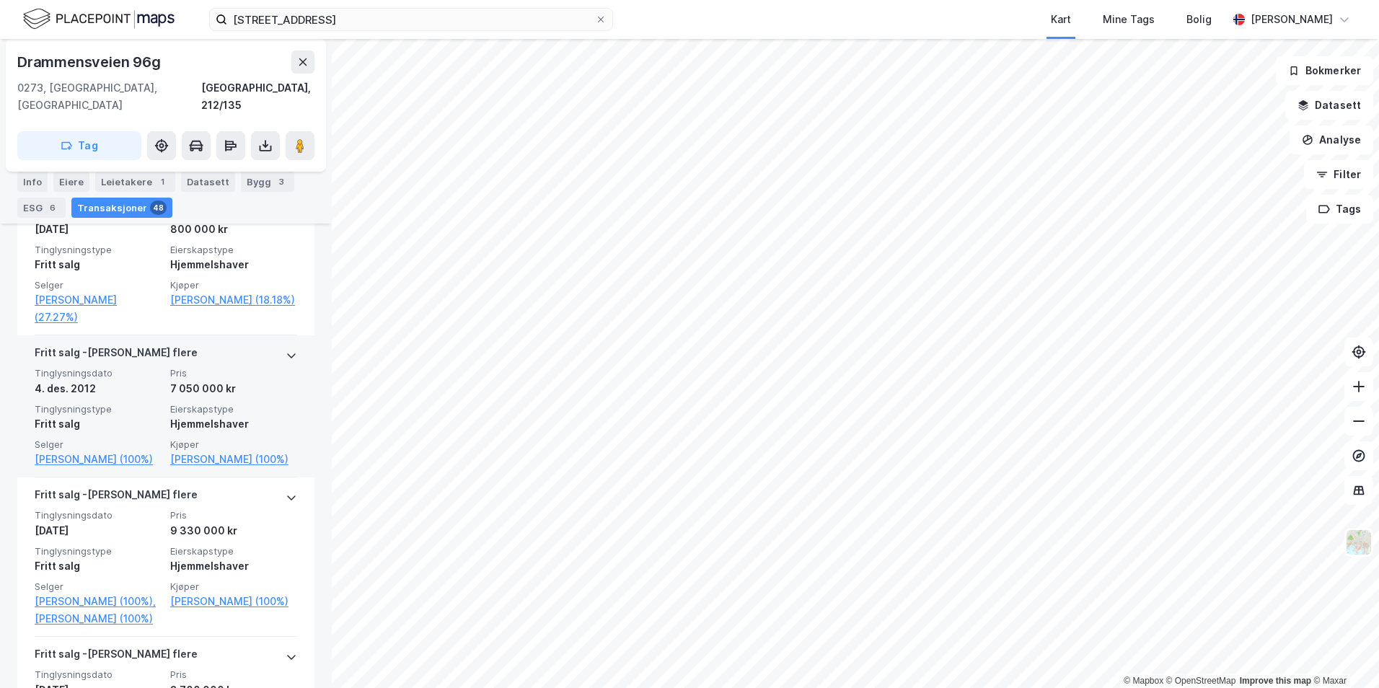
click at [120, 433] on div "Fritt salg" at bounding box center [98, 424] width 127 height 17
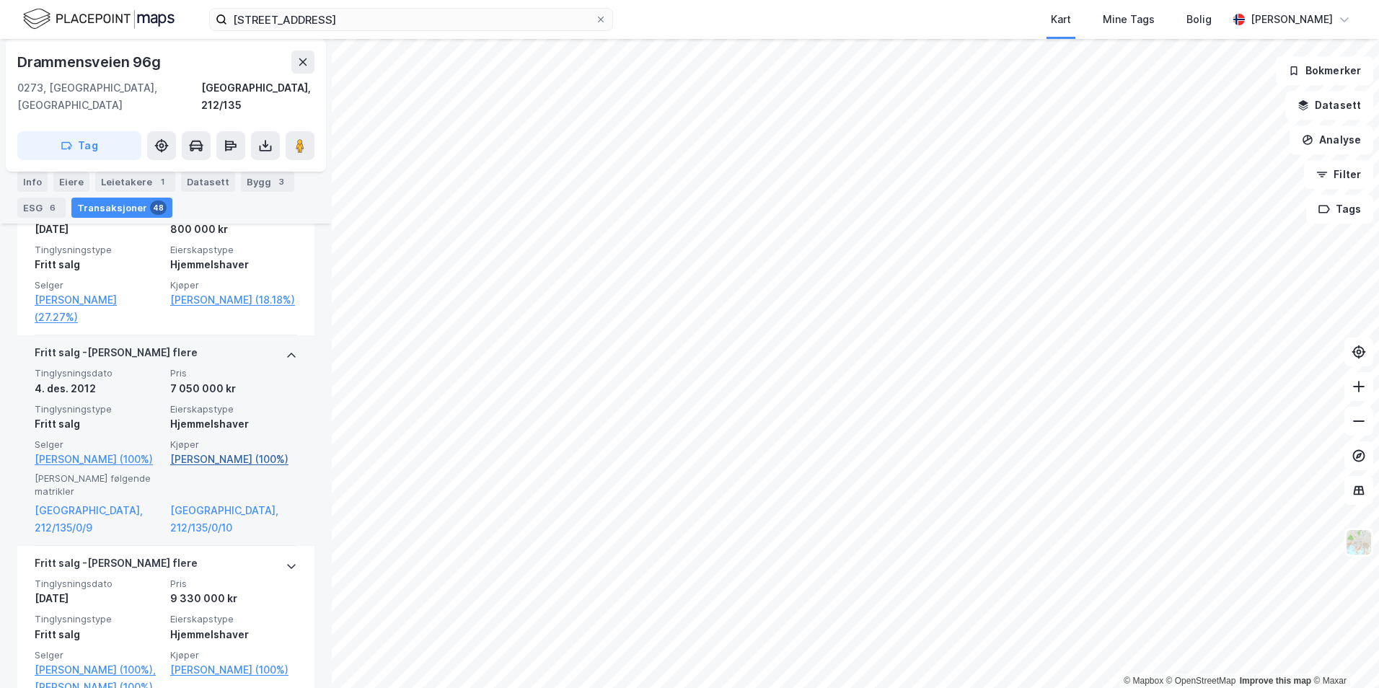
click at [177, 468] on link "[PERSON_NAME] (100%)" at bounding box center [233, 459] width 127 height 17
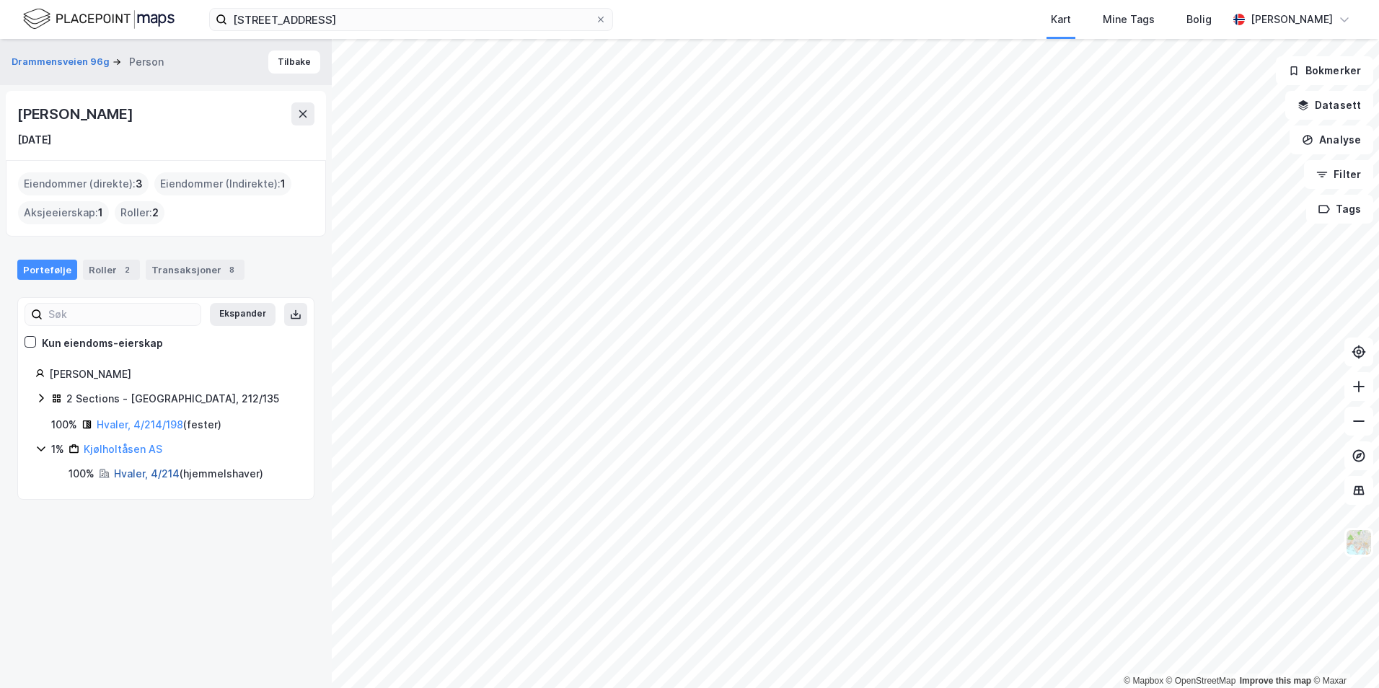
click at [123, 468] on link "Hvaler, 4/214" at bounding box center [147, 474] width 66 height 12
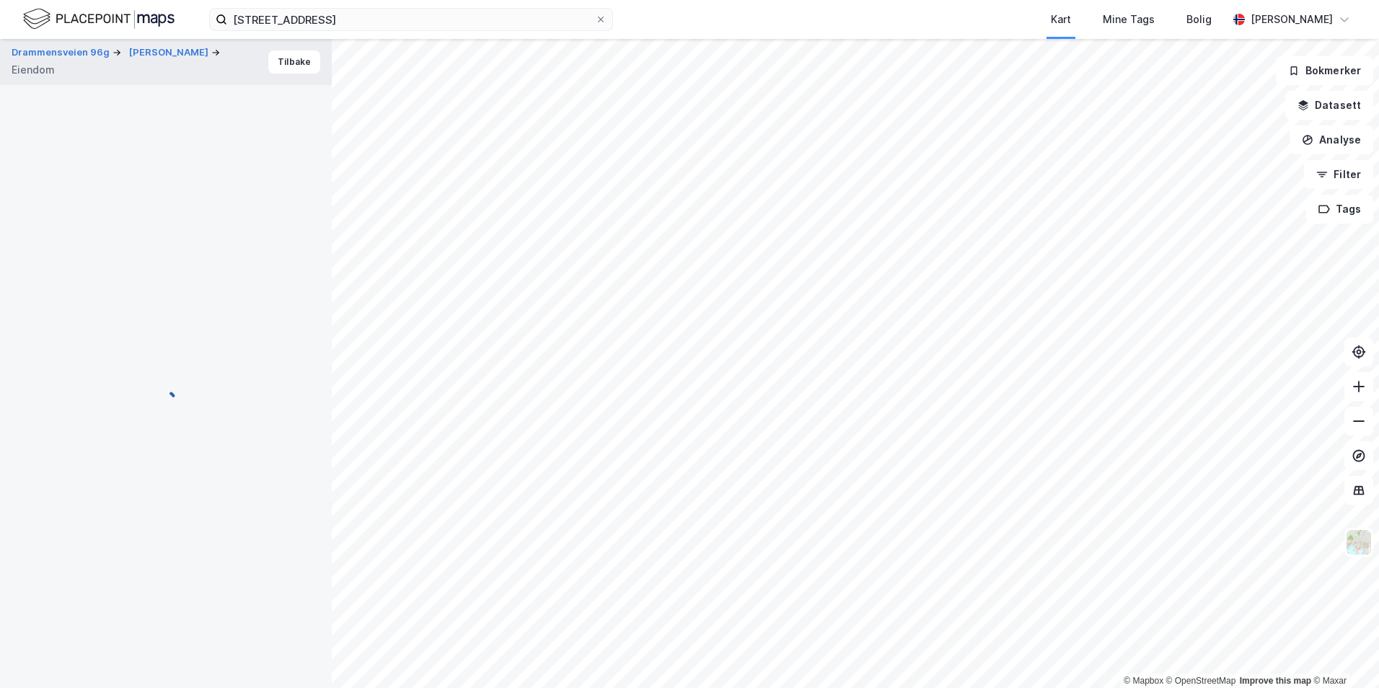
scroll to position [177, 0]
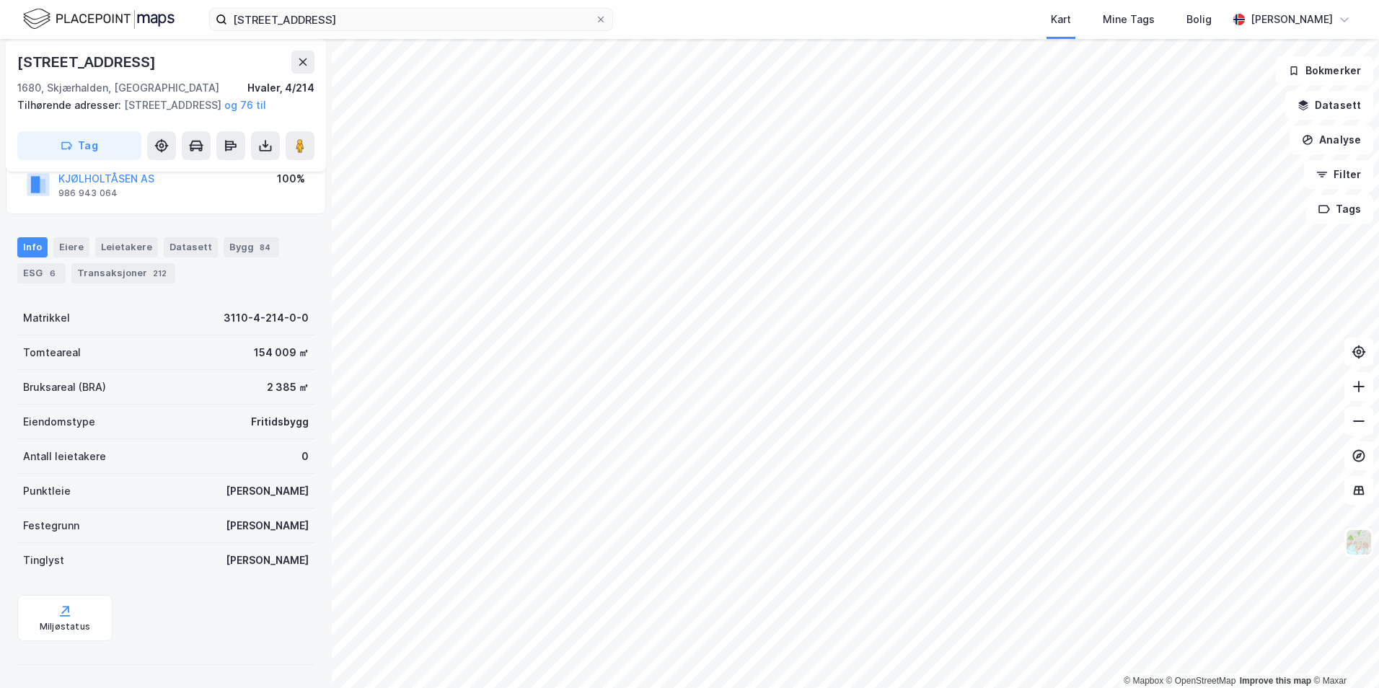
click at [112, 266] on div "Transaksjoner 212" at bounding box center [123, 273] width 104 height 20
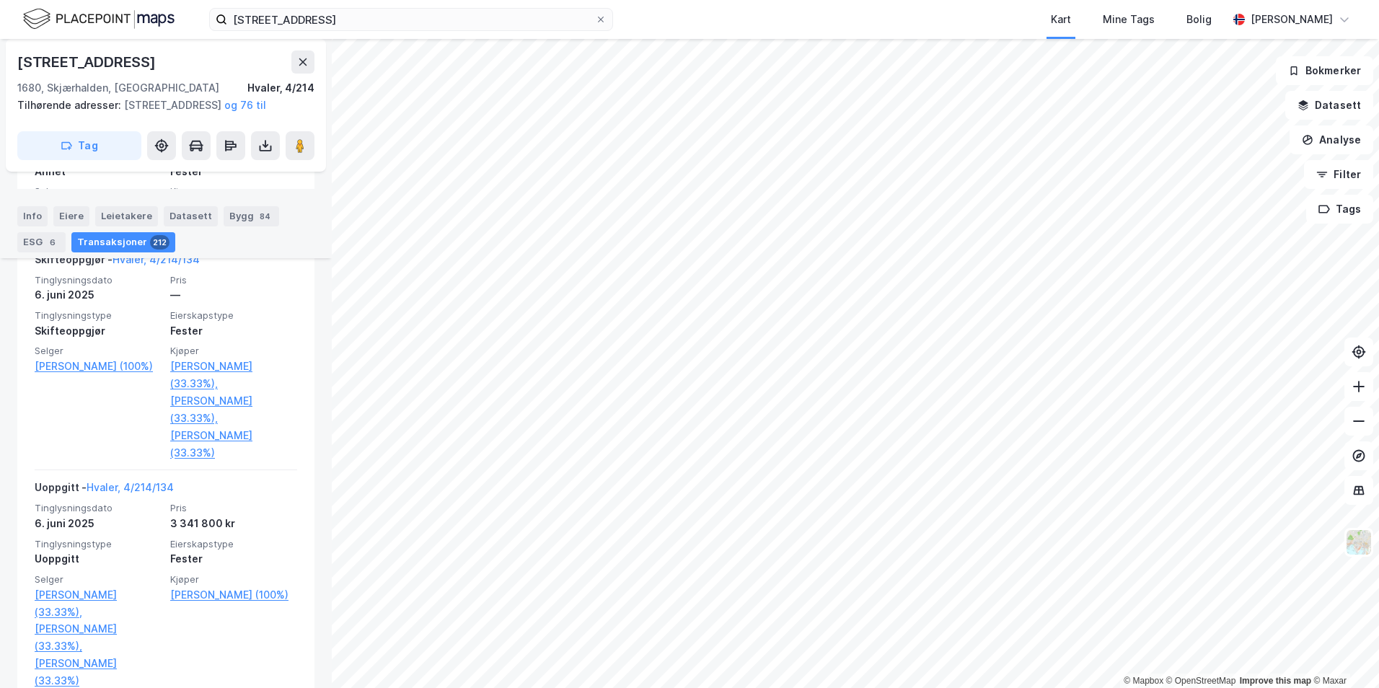
scroll to position [794, 0]
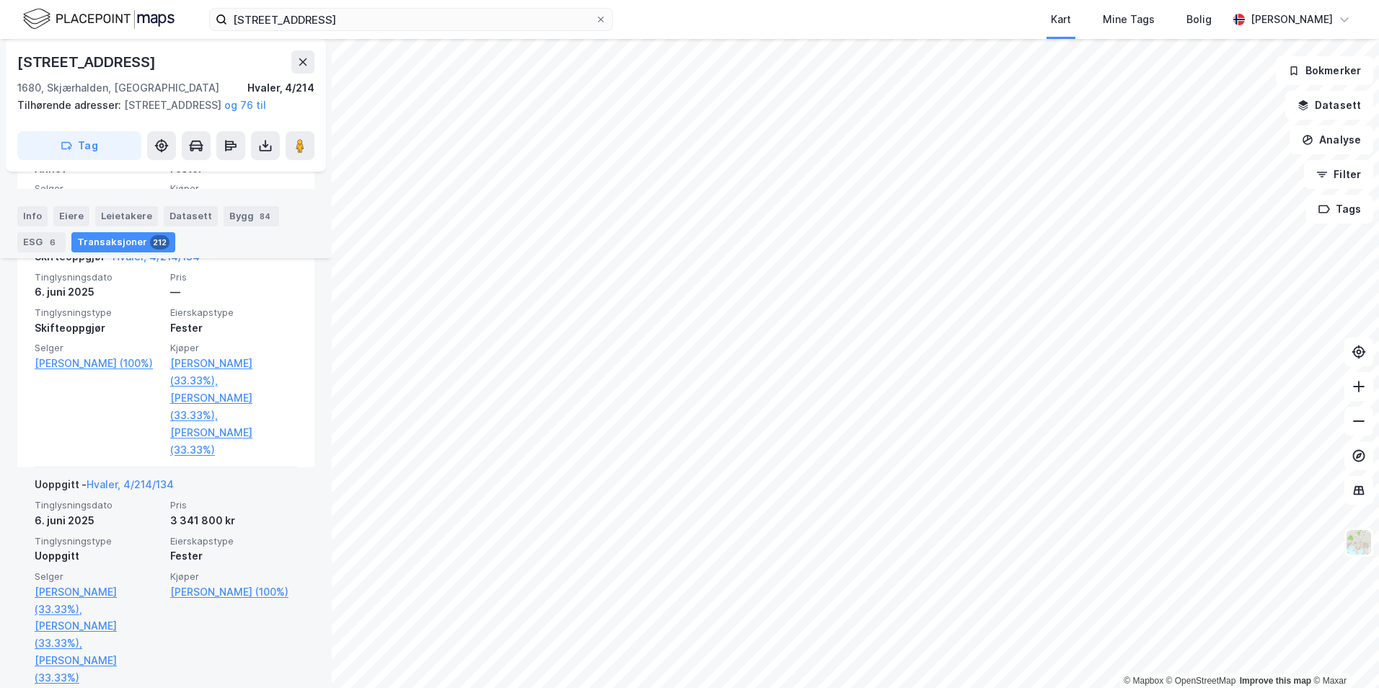
click at [160, 576] on div "Tinglysningsdato [DATE] Pris 3 341 800 kr Tinglysningstype Uoppgitt Eierskapsty…" at bounding box center [166, 593] width 263 height 188
click at [139, 491] on link "Hvaler, 4/214/134" at bounding box center [130, 484] width 87 height 12
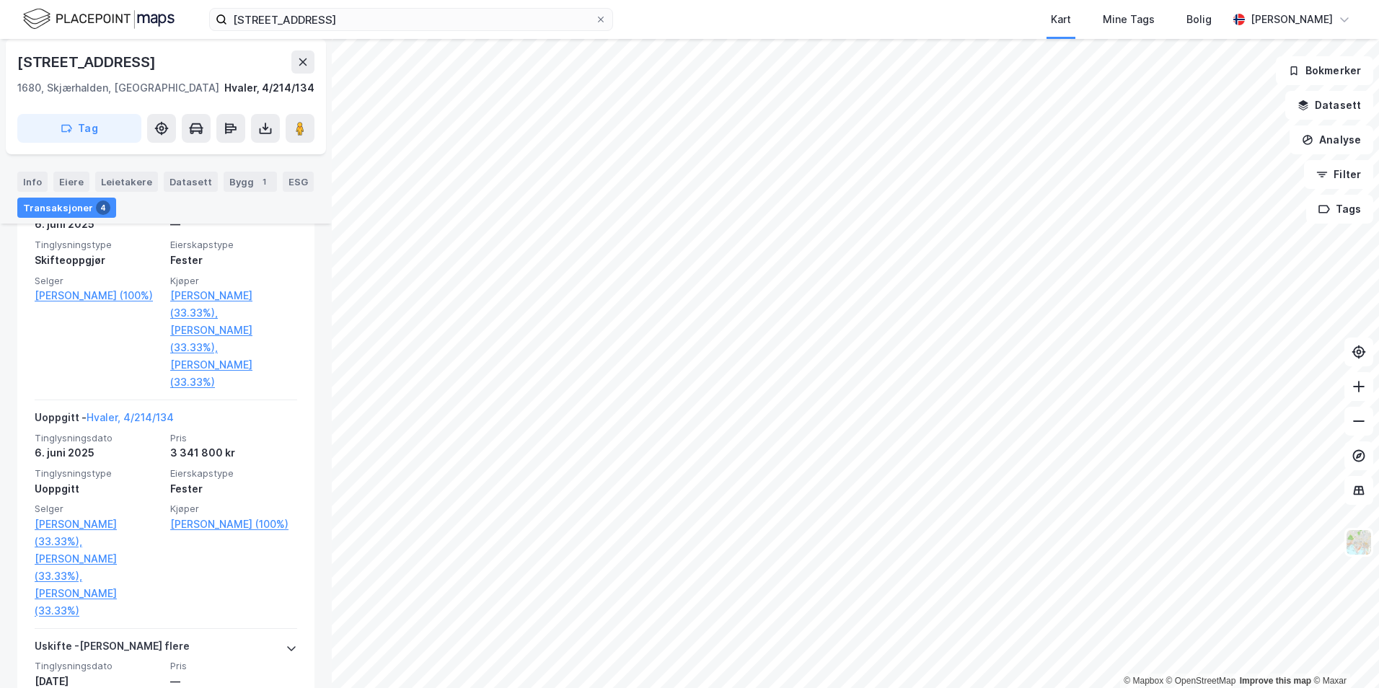
scroll to position [547, 0]
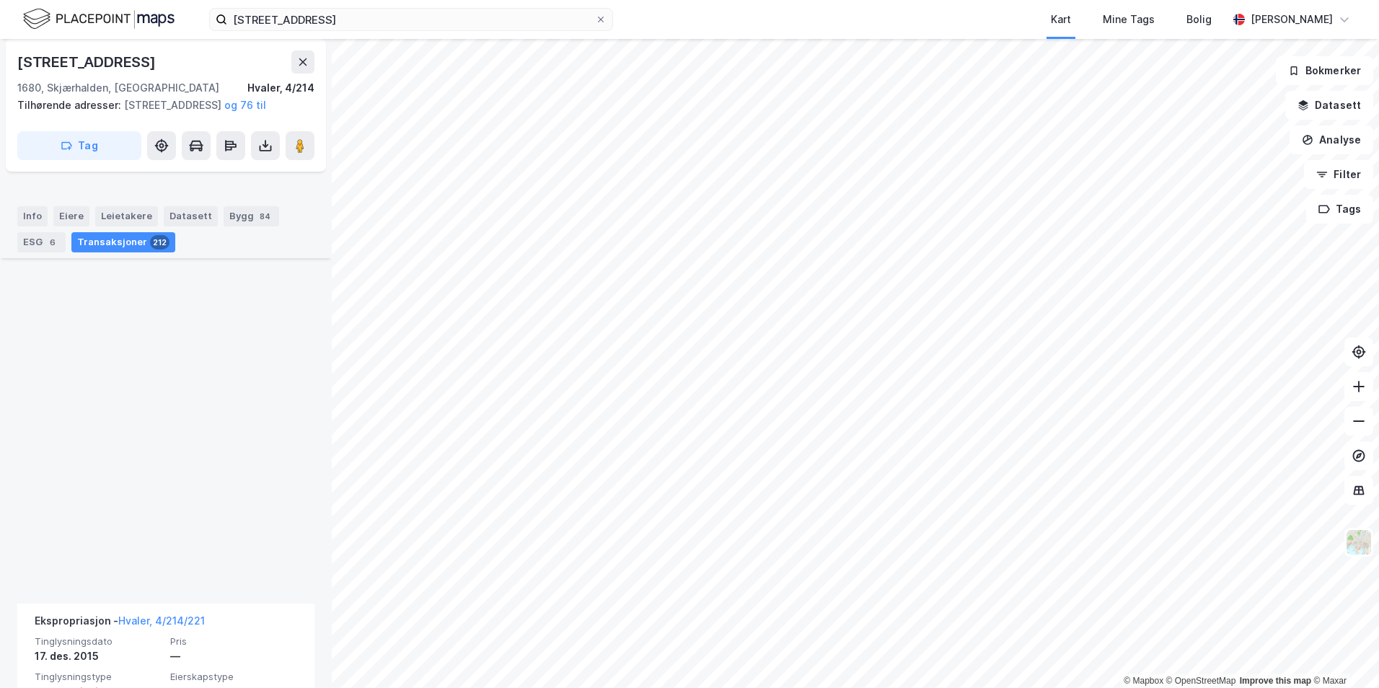
scroll to position [5363, 0]
